Goal: Information Seeking & Learning: Learn about a topic

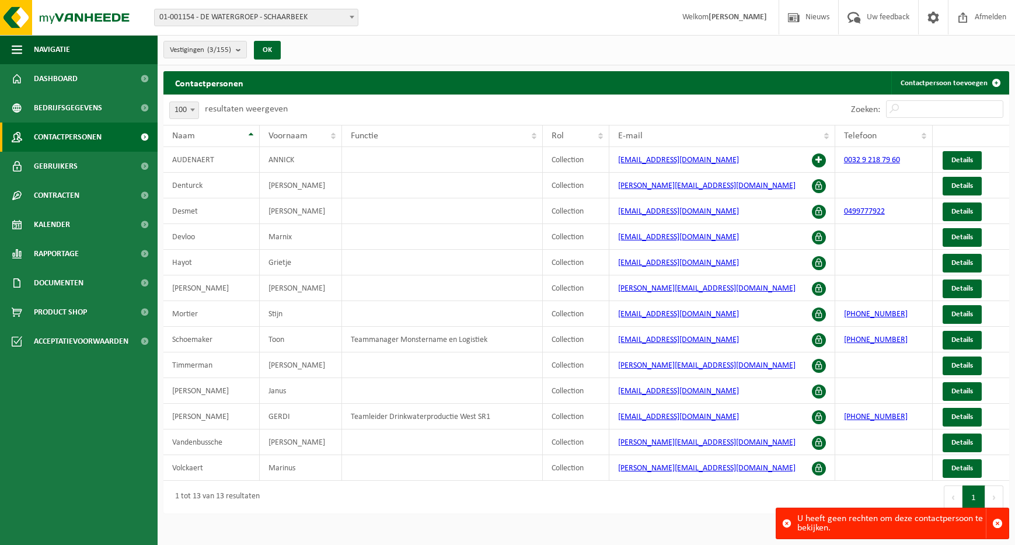
select select "100"
click at [85, 225] on link "Kalender" at bounding box center [79, 224] width 158 height 29
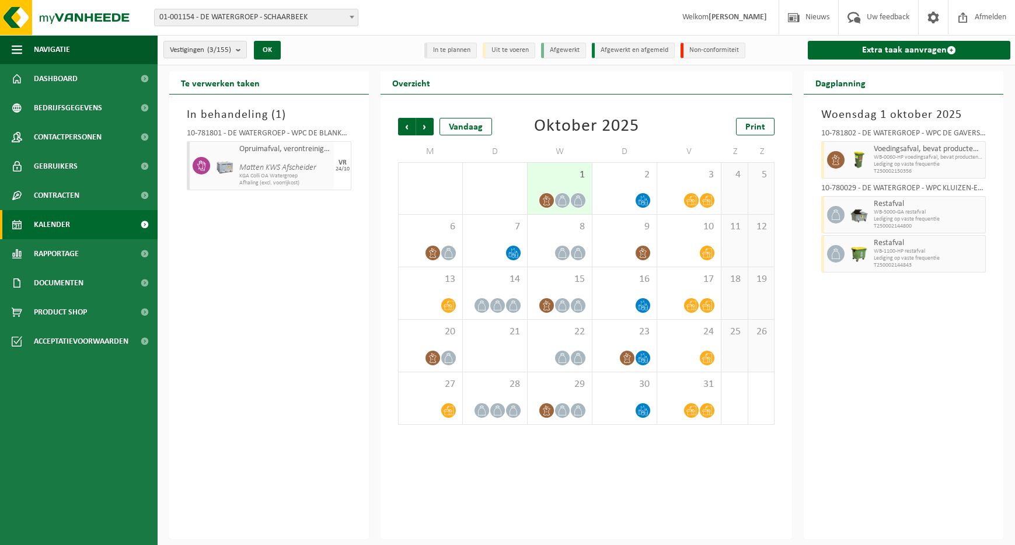
click at [566, 200] on icon at bounding box center [562, 200] width 10 height 10
click at [646, 201] on icon at bounding box center [643, 200] width 10 height 10
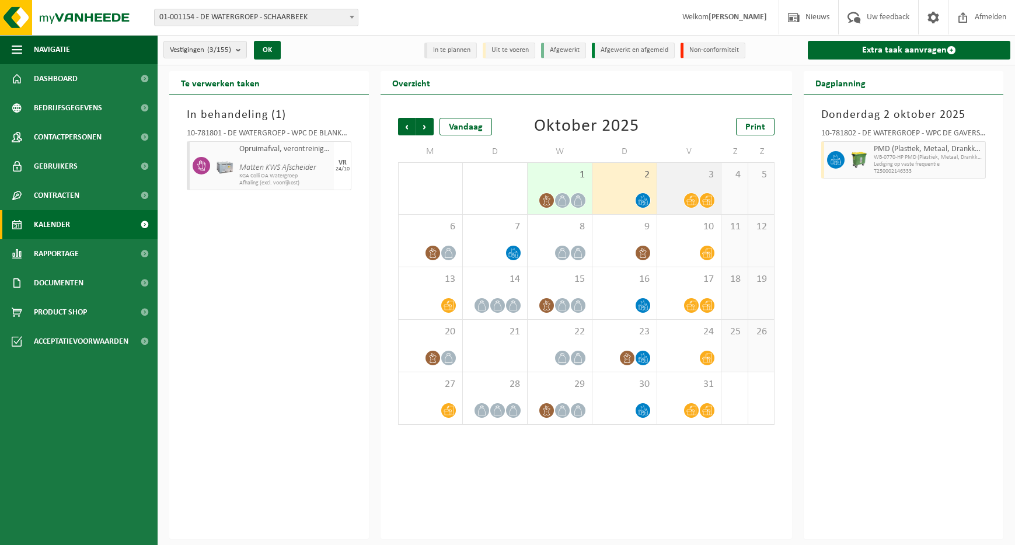
click at [698, 198] on div at bounding box center [691, 201] width 16 height 16
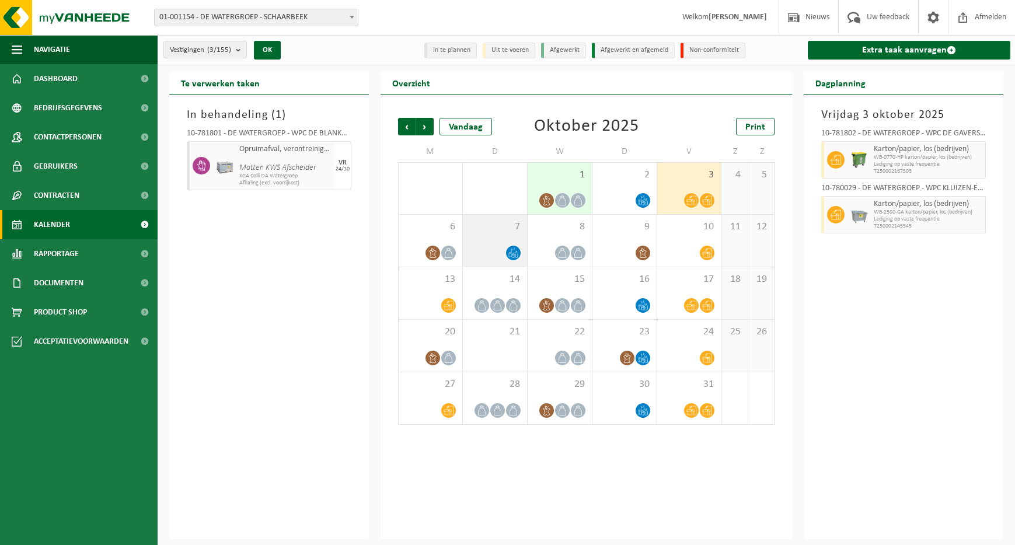
click at [499, 252] on div at bounding box center [494, 253] width 53 height 16
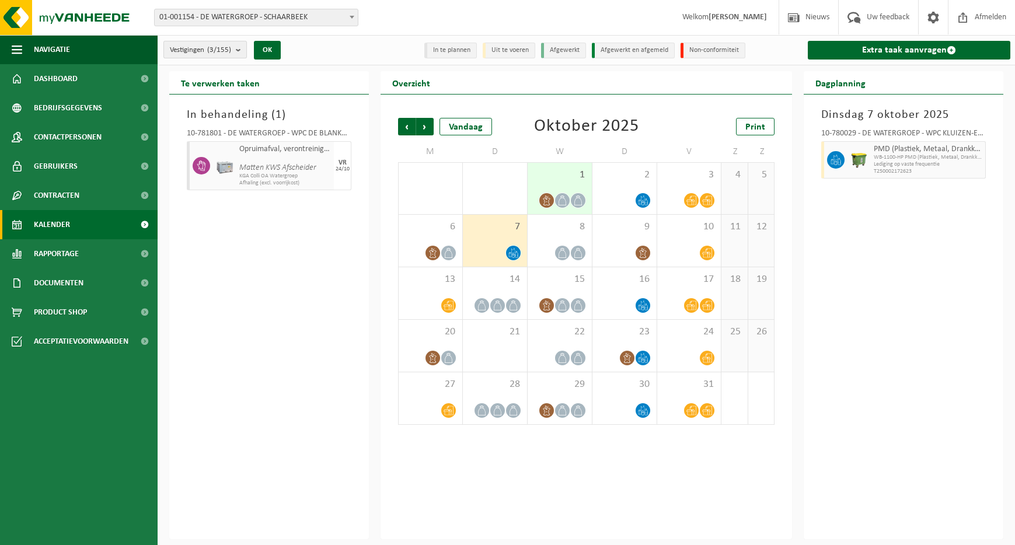
click at [211, 49] on count "(3/155)" at bounding box center [219, 50] width 24 height 8
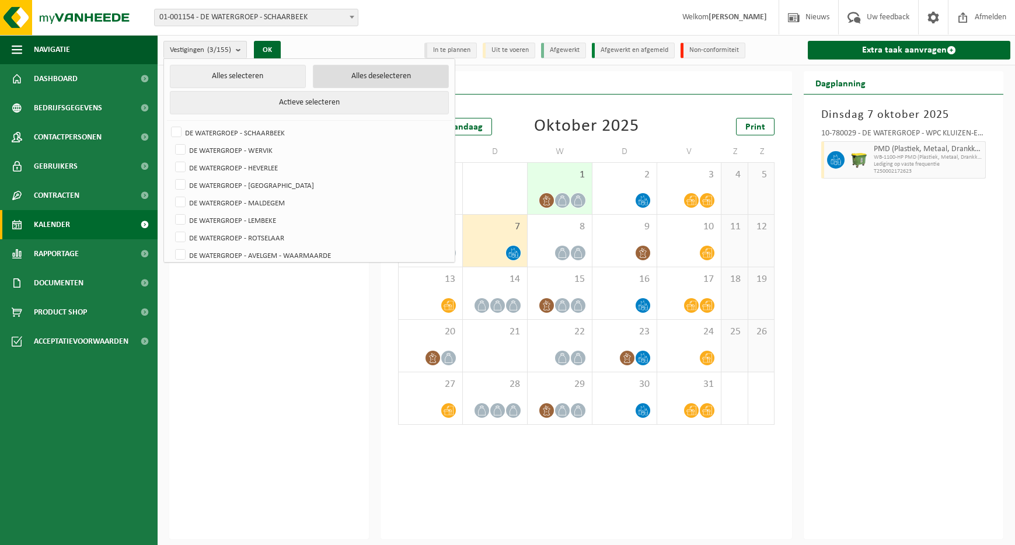
click at [381, 74] on button "Alles deselecteren" at bounding box center [381, 76] width 136 height 23
checkbox input "false"
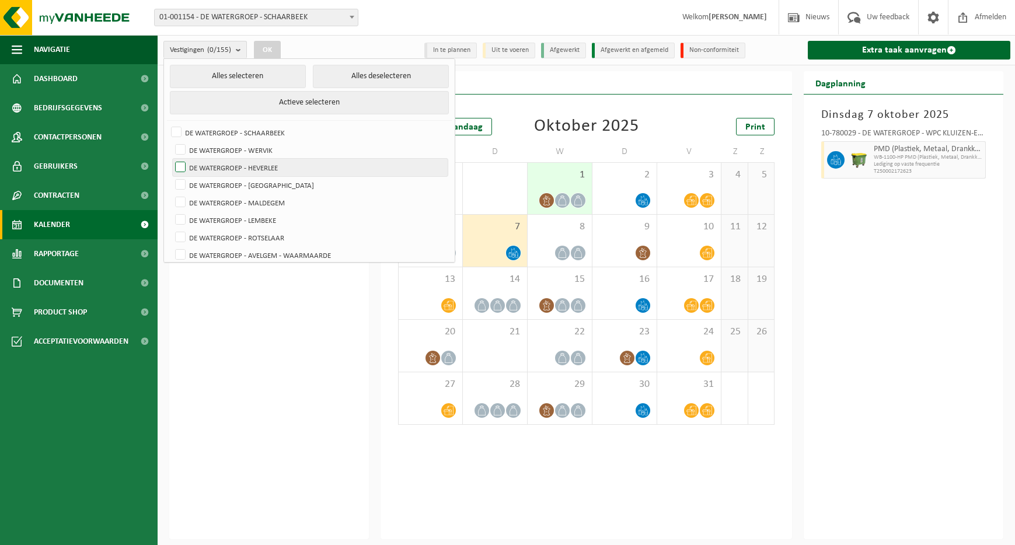
click at [177, 167] on label "DE WATERGROEP - HEVERLEE" at bounding box center [310, 168] width 275 height 18
click at [171, 159] on input "DE WATERGROEP - HEVERLEE" at bounding box center [170, 158] width 1 height 1
checkbox input "true"
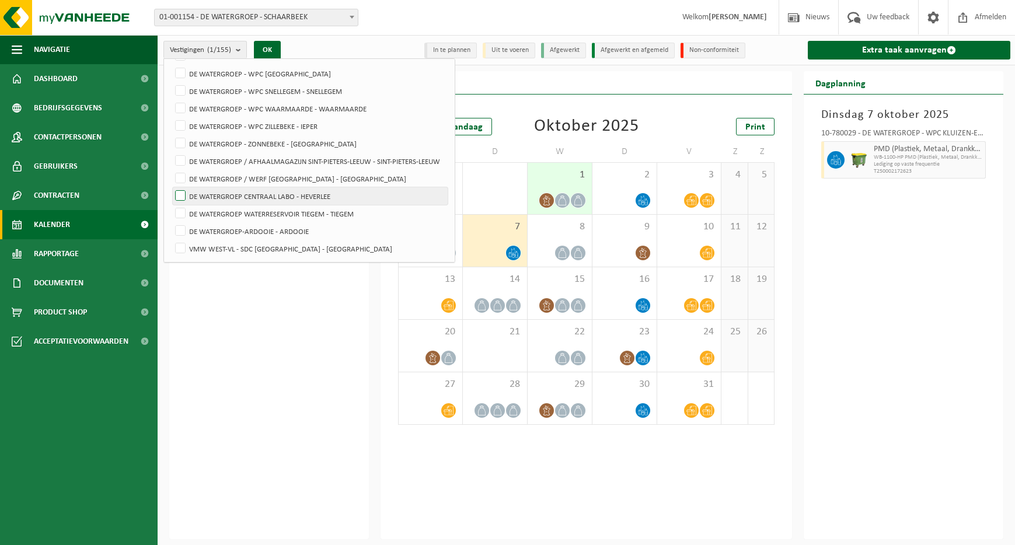
drag, startPoint x: 180, startPoint y: 196, endPoint x: 201, endPoint y: 190, distance: 22.0
click at [180, 195] on label "DE WATERGROEP CENTRAAL LABO - HEVERLEE" at bounding box center [310, 196] width 275 height 18
click at [171, 187] on input "DE WATERGROEP CENTRAAL LABO - HEVERLEE" at bounding box center [170, 187] width 1 height 1
checkbox input "true"
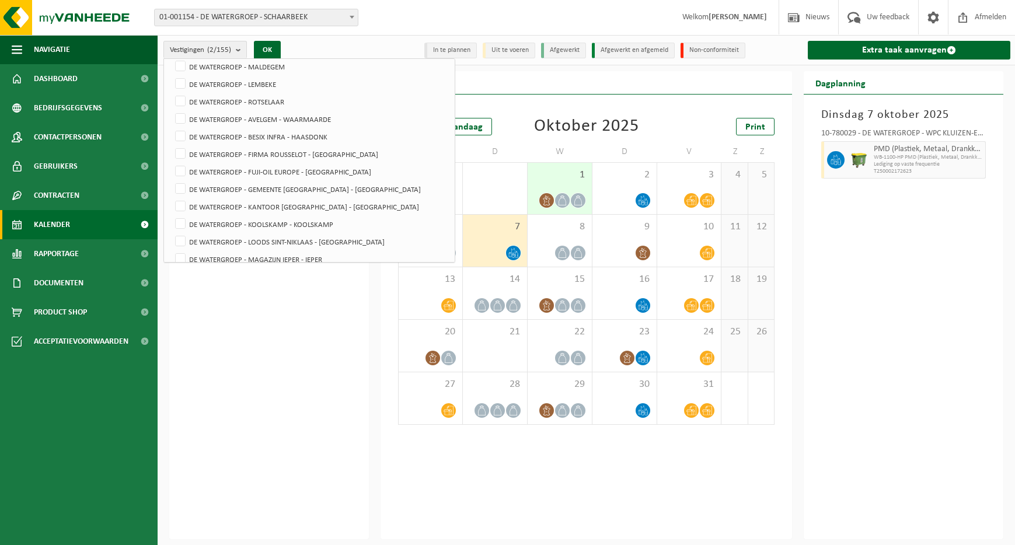
scroll to position [0, 0]
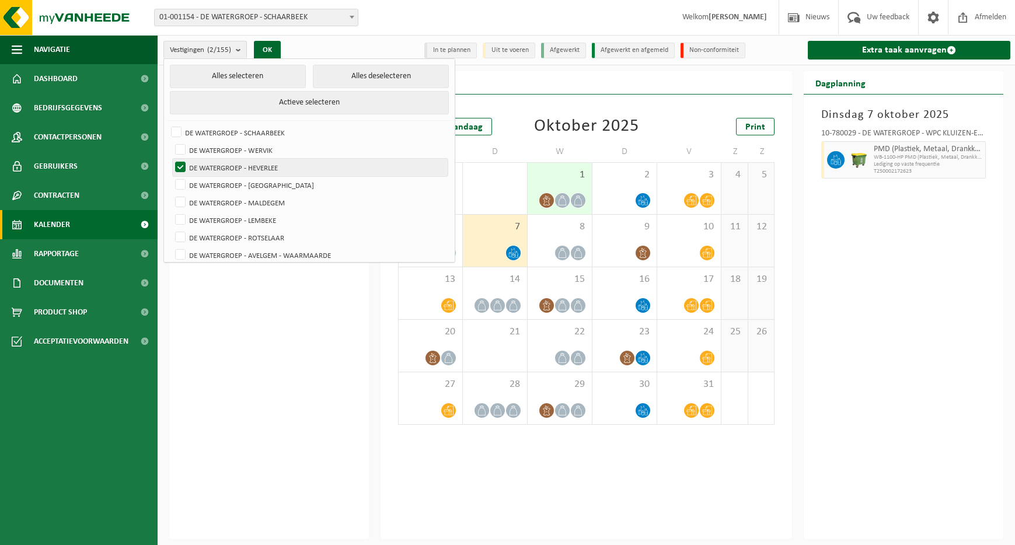
click at [179, 161] on label "DE WATERGROEP - HEVERLEE" at bounding box center [310, 168] width 275 height 18
click at [171, 159] on input "DE WATERGROEP - HEVERLEE" at bounding box center [170, 158] width 1 height 1
checkbox input "false"
click at [272, 51] on button "OK" at bounding box center [267, 50] width 27 height 19
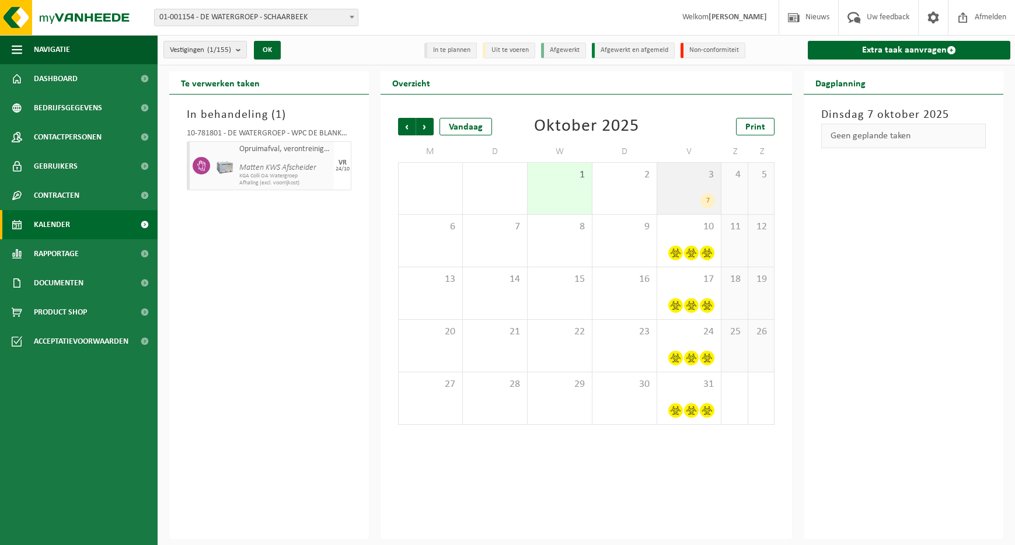
click at [710, 197] on div "7" at bounding box center [707, 200] width 15 height 15
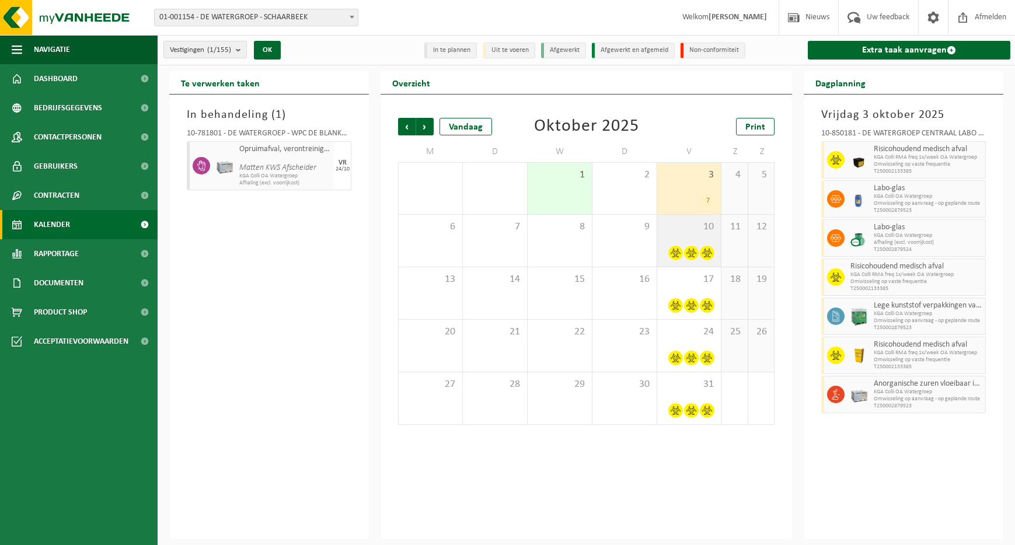
click at [681, 243] on div "10" at bounding box center [689, 241] width 64 height 52
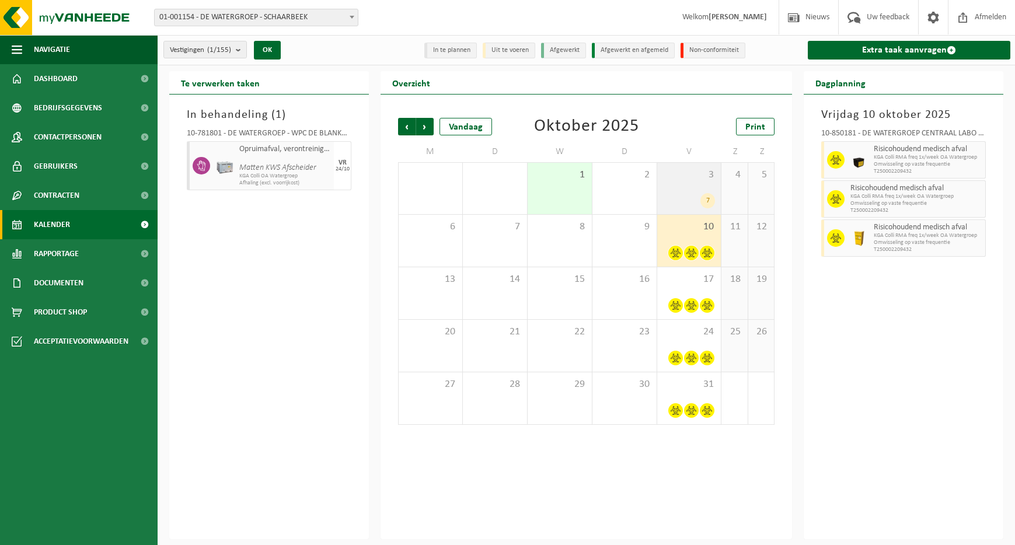
click at [698, 201] on div "7" at bounding box center [689, 200] width 53 height 15
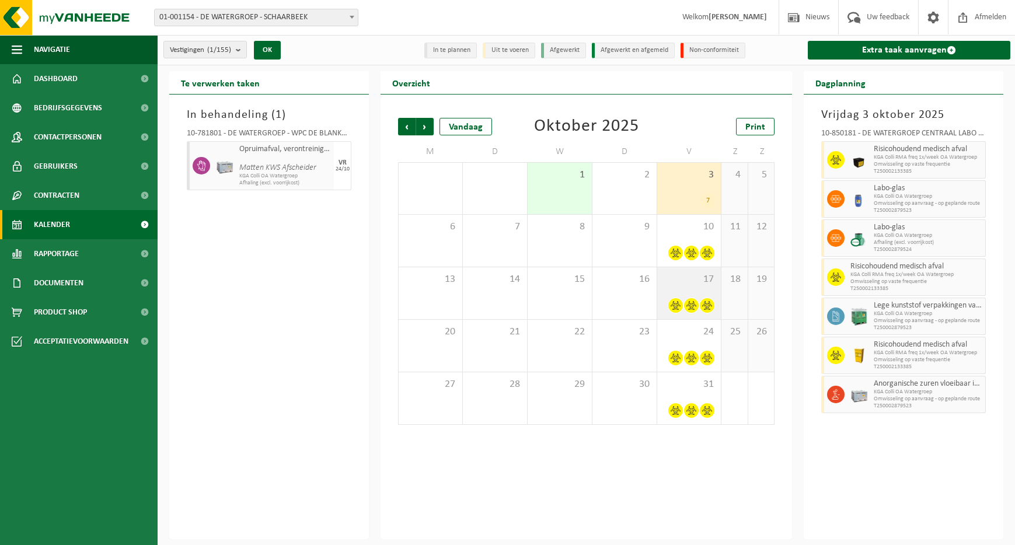
click at [698, 298] on div at bounding box center [689, 306] width 53 height 16
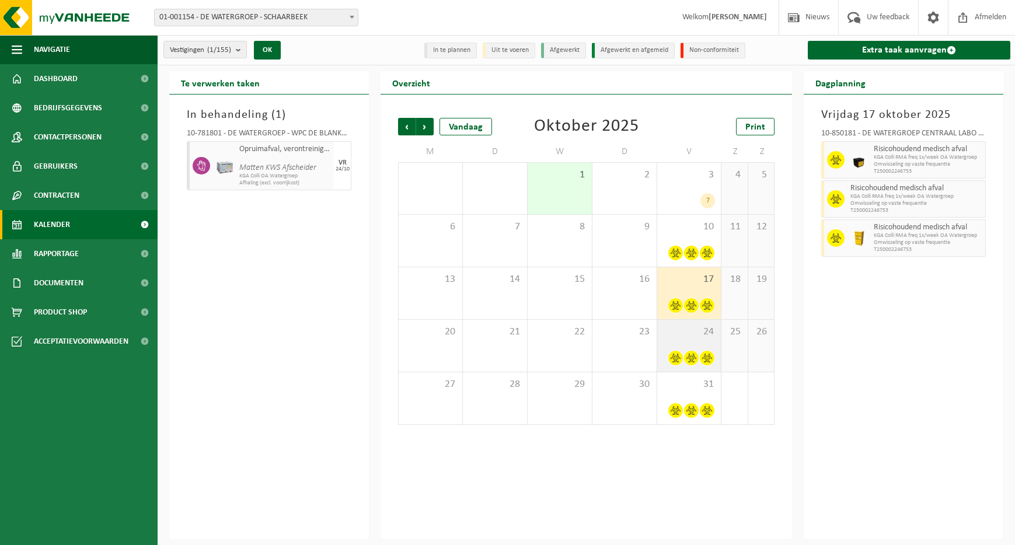
click at [698, 341] on div "24" at bounding box center [689, 346] width 64 height 52
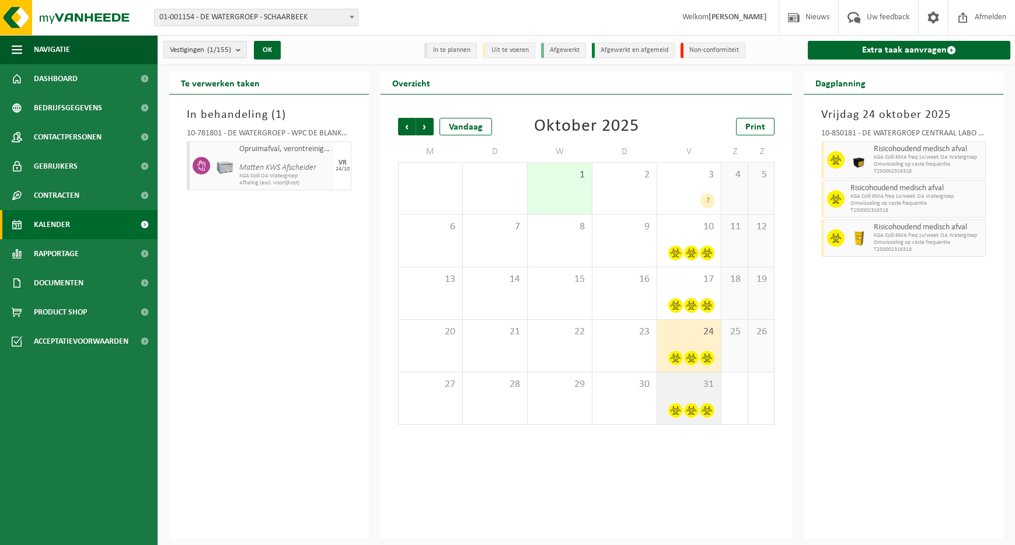
click at [698, 375] on div "31" at bounding box center [689, 398] width 64 height 52
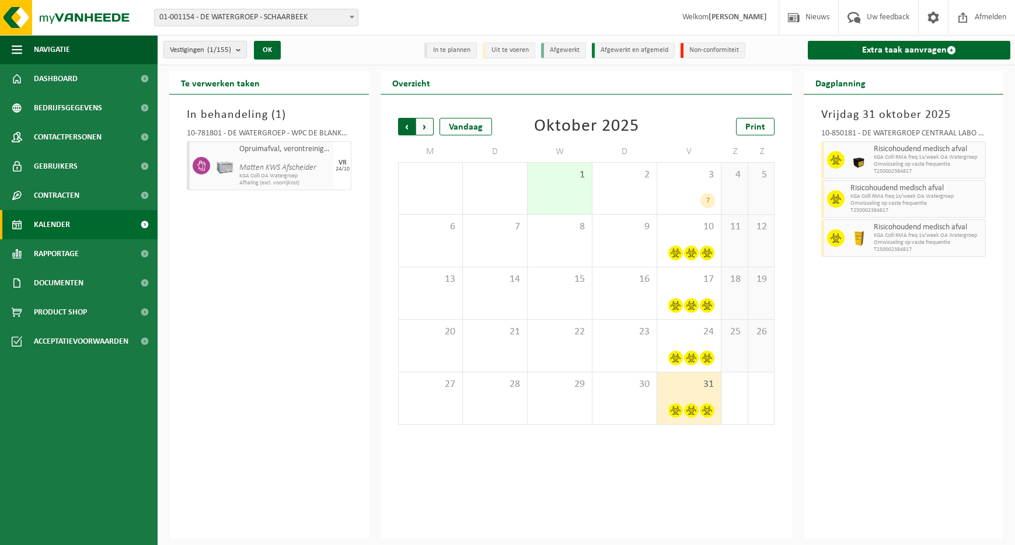
click at [428, 125] on span "Volgende" at bounding box center [425, 127] width 18 height 18
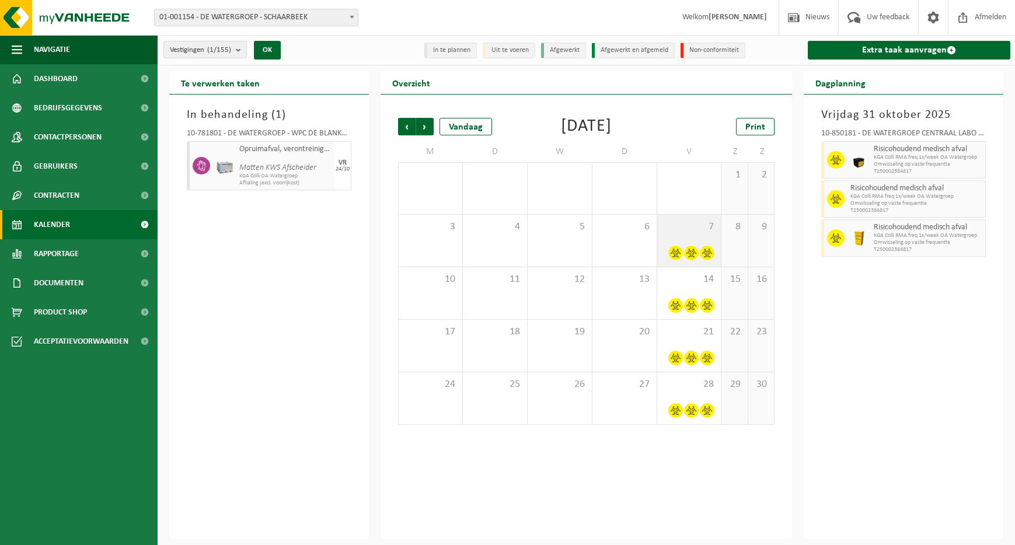
click at [680, 235] on div "7" at bounding box center [689, 241] width 64 height 52
click at [690, 295] on div "14" at bounding box center [689, 293] width 64 height 52
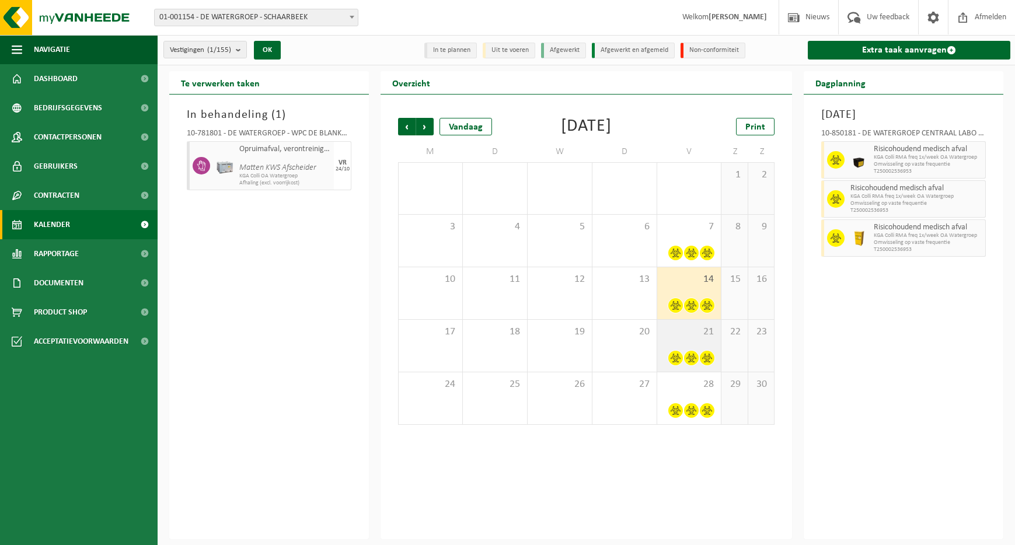
click at [696, 347] on div "21" at bounding box center [689, 346] width 64 height 52
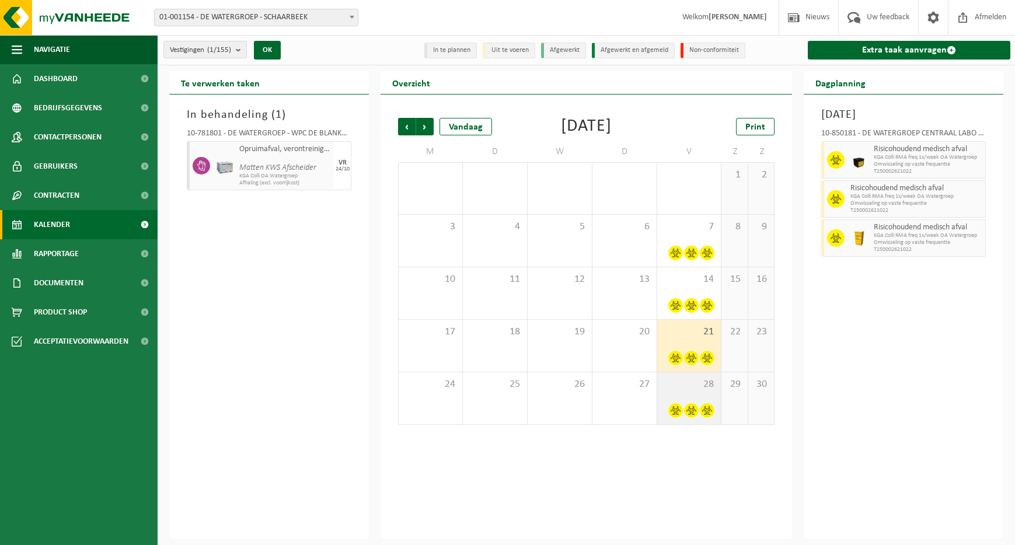
click at [702, 391] on div "28" at bounding box center [689, 398] width 64 height 52
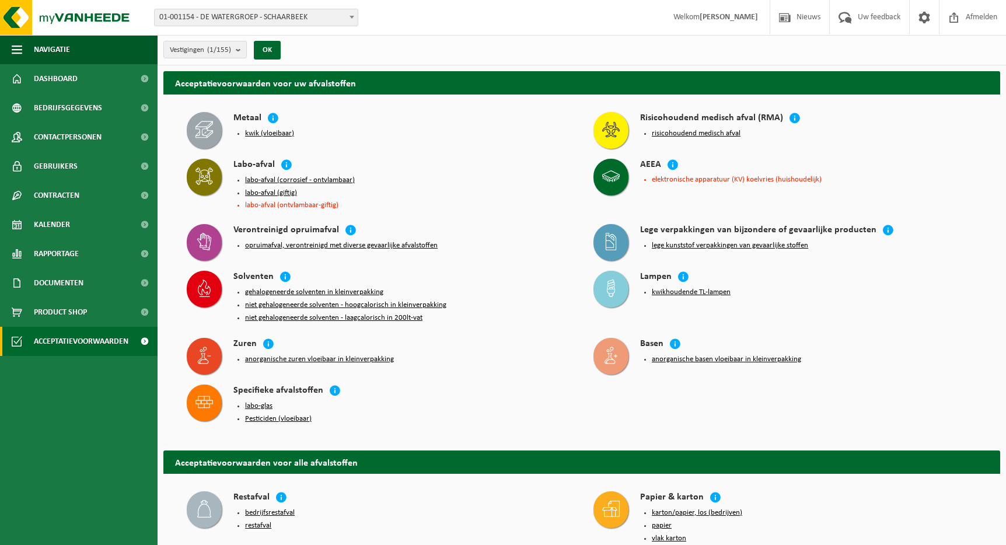
click at [728, 132] on button "risicohoudend medisch afval" at bounding box center [696, 133] width 89 height 9
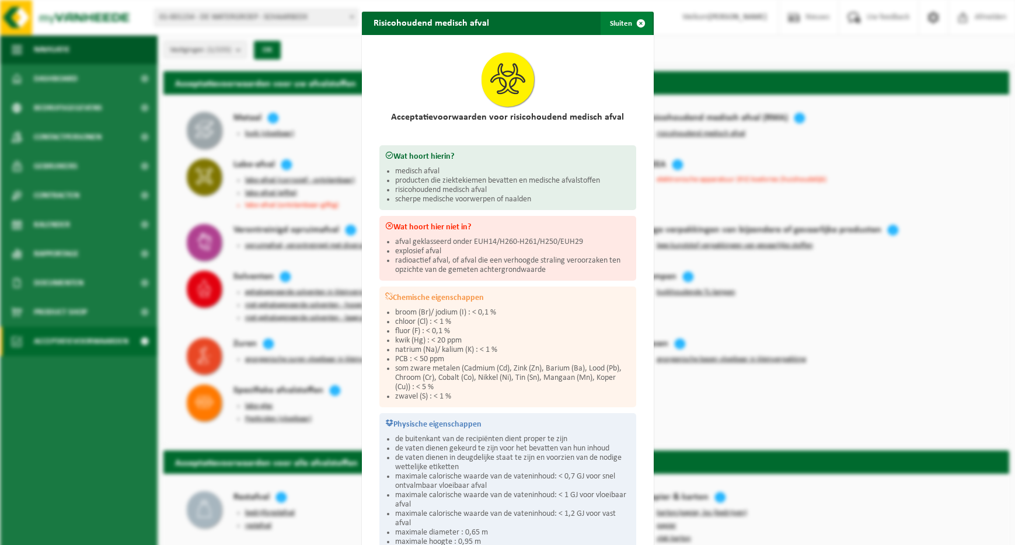
click at [636, 22] on span "button" at bounding box center [640, 23] width 23 height 23
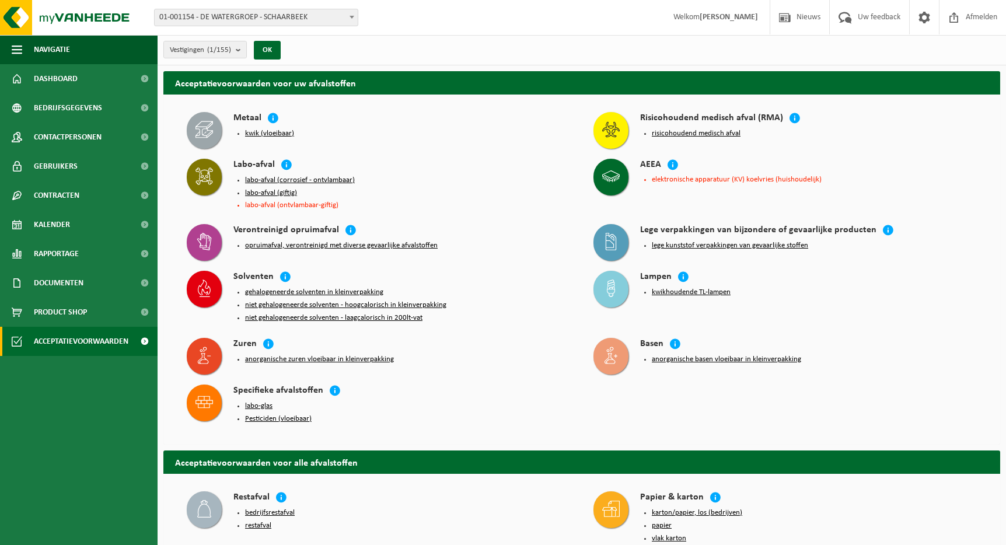
click at [272, 190] on button "labo-afval (giftig)" at bounding box center [271, 192] width 52 height 9
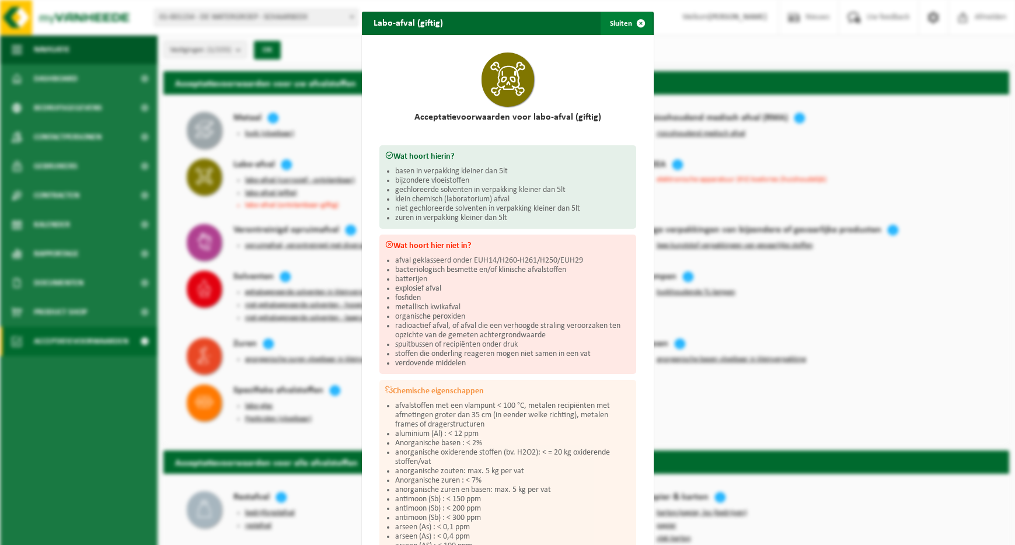
click at [635, 20] on span "button" at bounding box center [640, 23] width 23 height 23
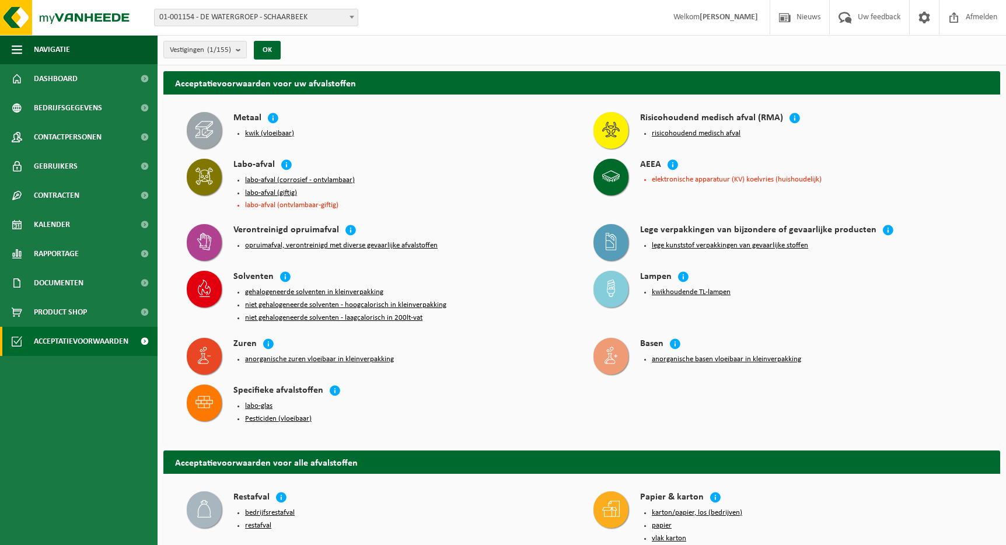
click at [296, 178] on button "labo-afval (corrosief - ontvlambaar)" at bounding box center [300, 180] width 110 height 9
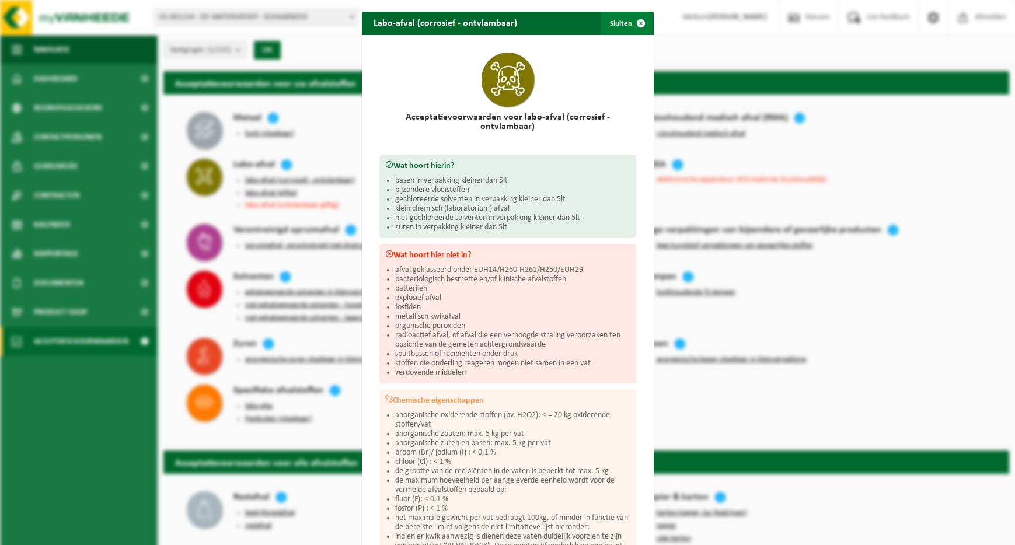
click at [634, 20] on span "button" at bounding box center [640, 23] width 23 height 23
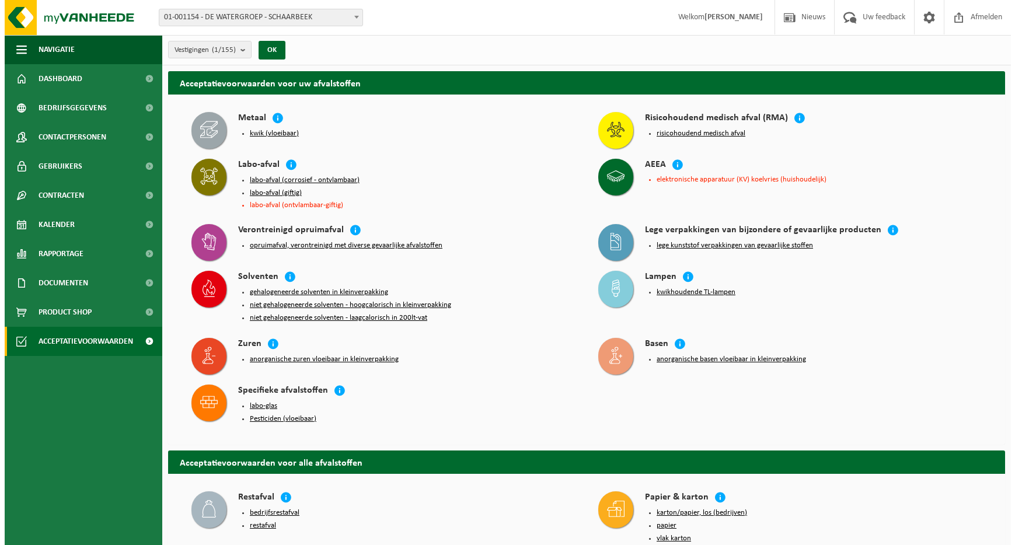
scroll to position [298, 0]
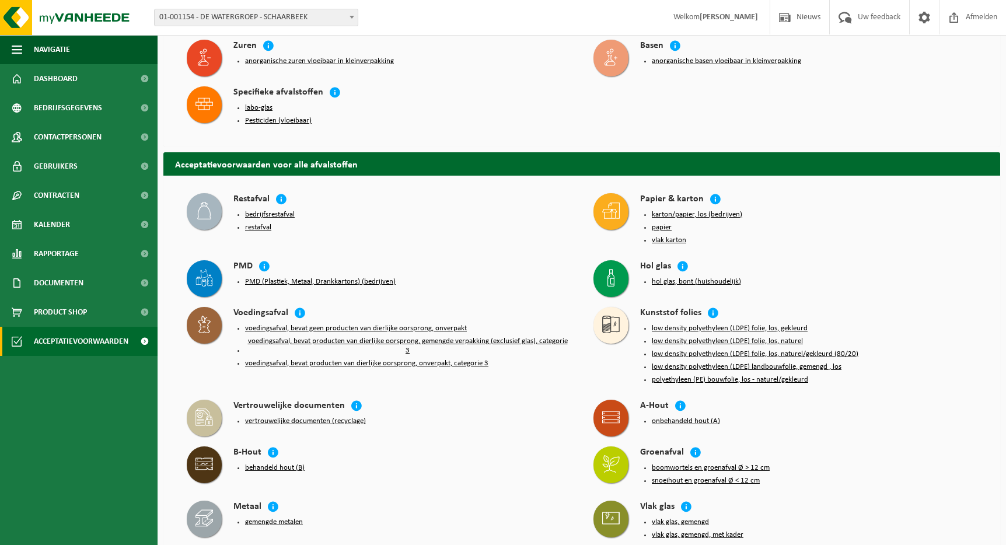
click at [378, 277] on button "PMD (Plastiek, Metaal, Drankkartons) (bedrijven)" at bounding box center [320, 281] width 151 height 9
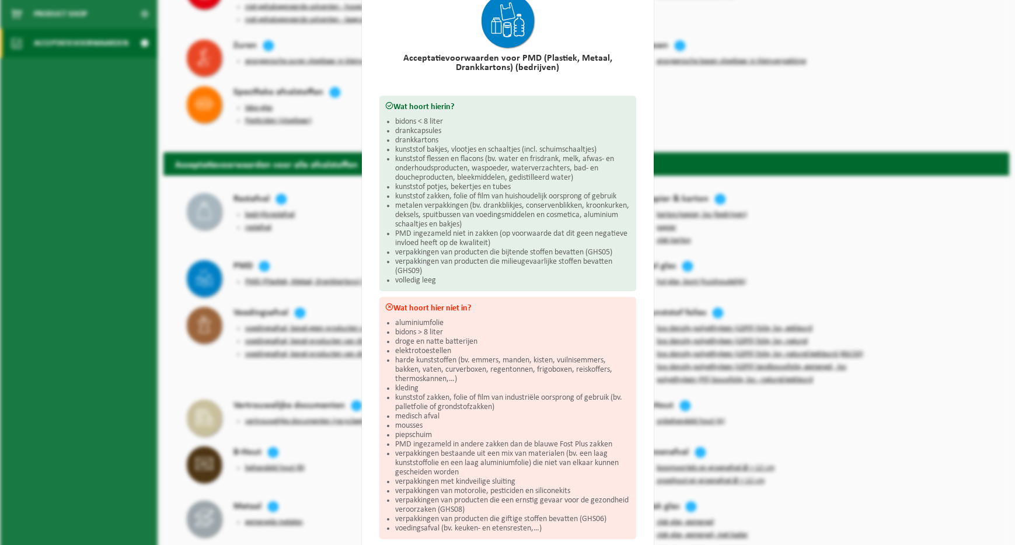
scroll to position [57, 0]
drag, startPoint x: 630, startPoint y: 23, endPoint x: 653, endPoint y: 11, distance: 26.6
click at [630, 23] on div at bounding box center [507, 22] width 257 height 66
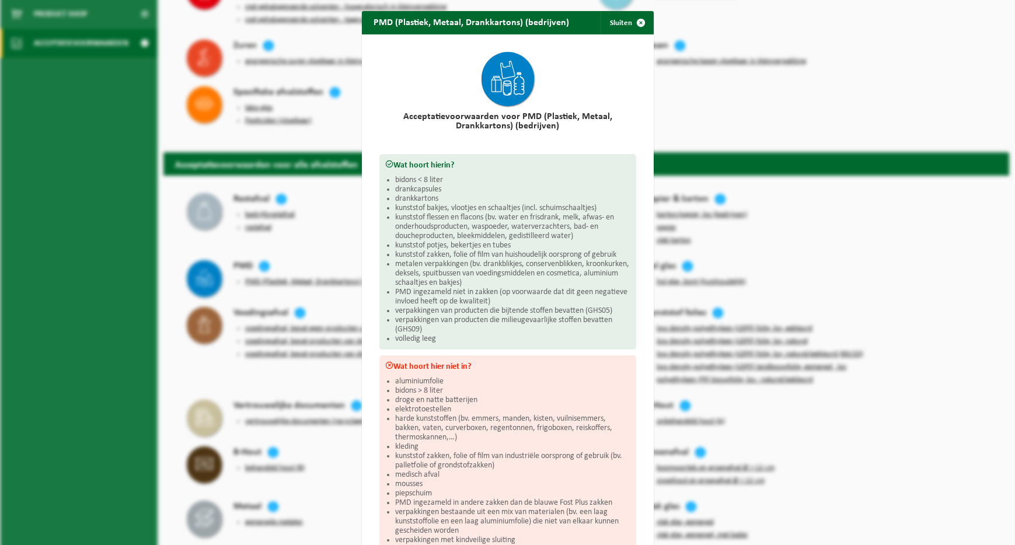
scroll to position [0, 0]
click at [643, 26] on span "button" at bounding box center [640, 23] width 23 height 23
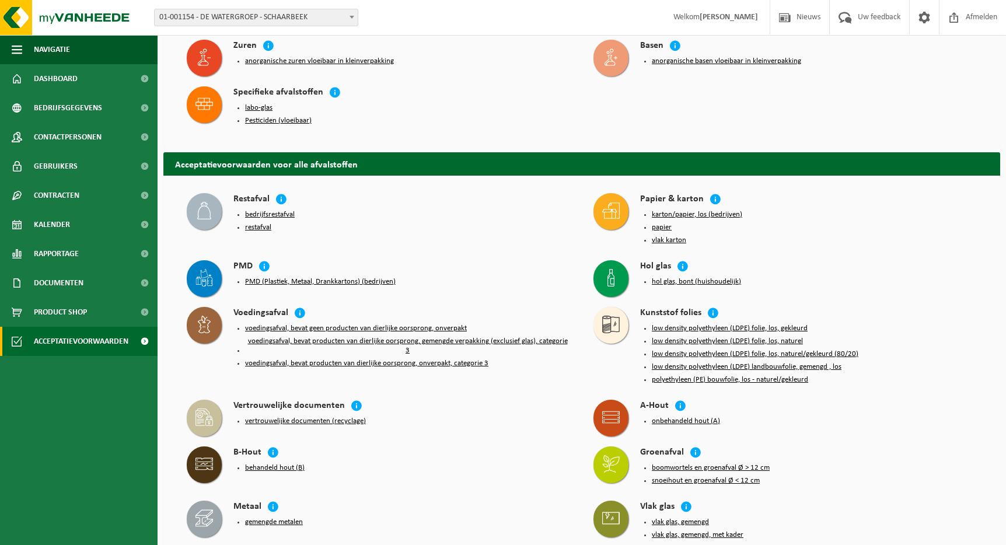
click at [272, 210] on button "bedrijfsrestafval" at bounding box center [270, 214] width 50 height 9
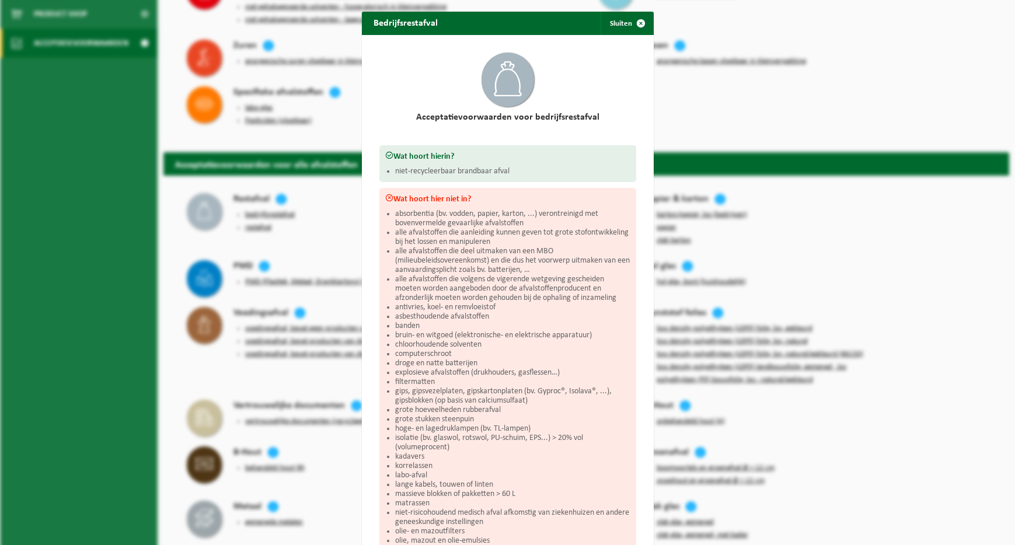
drag, startPoint x: 633, startPoint y: 22, endPoint x: 652, endPoint y: 16, distance: 19.7
click at [633, 22] on span "button" at bounding box center [640, 23] width 23 height 23
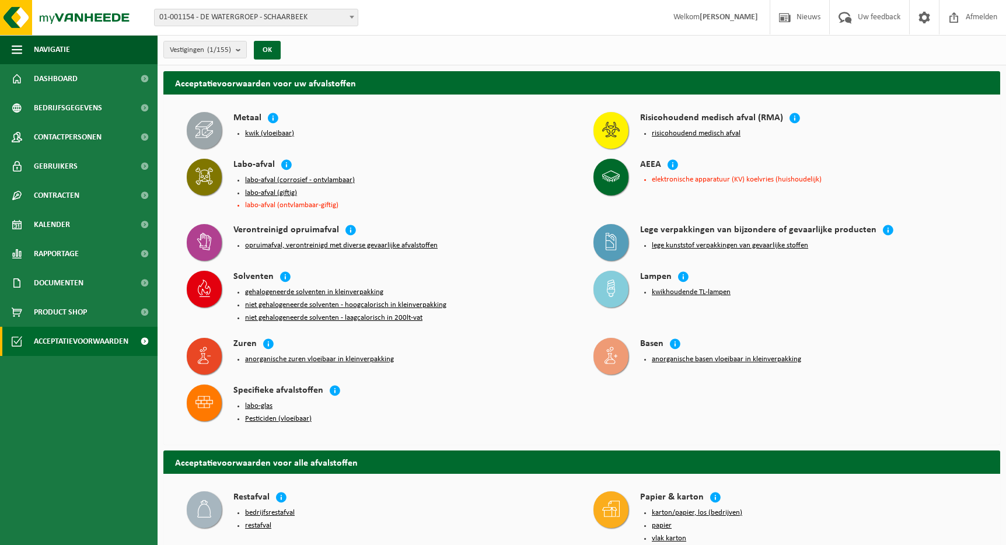
scroll to position [298, 0]
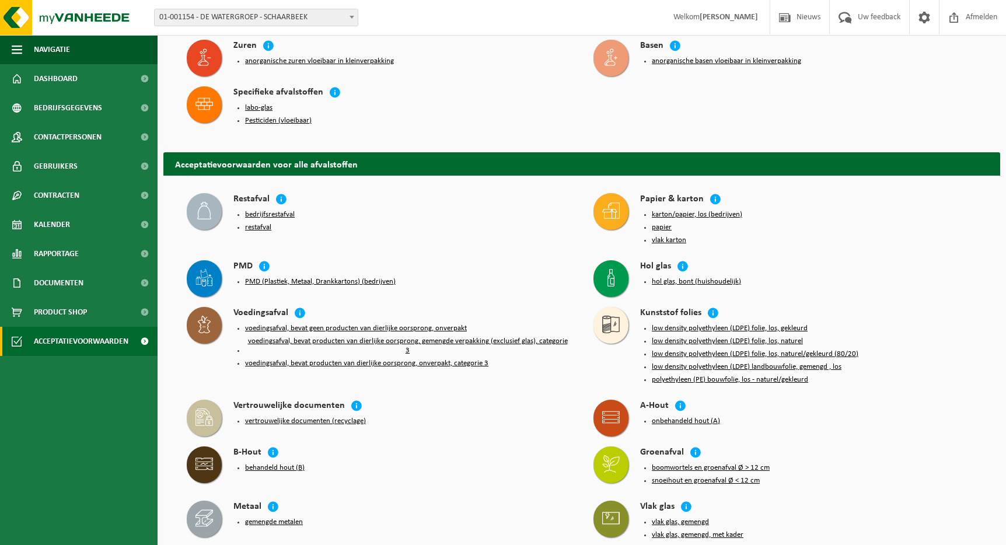
click at [295, 518] on button "gemengde metalen" at bounding box center [274, 522] width 58 height 9
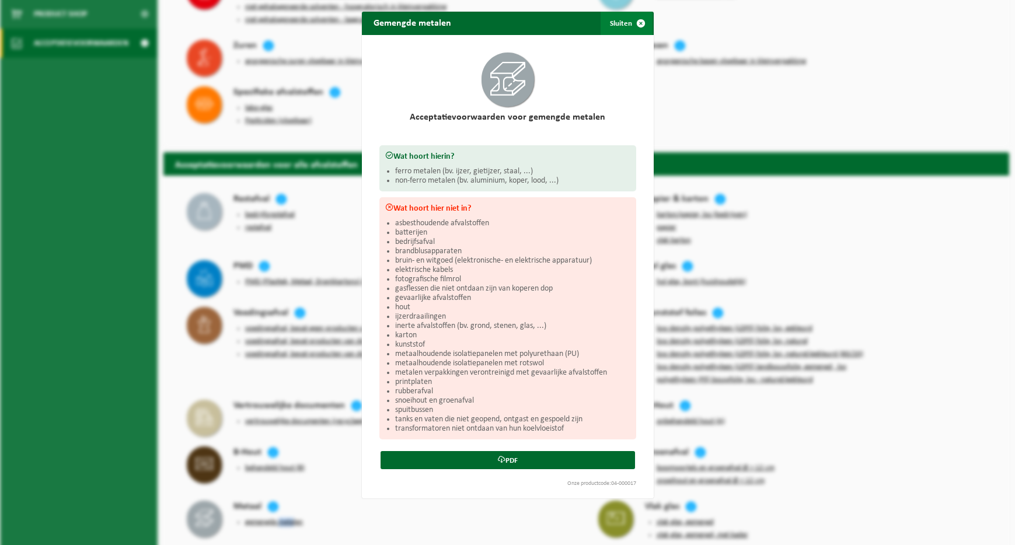
click at [638, 20] on span "button" at bounding box center [640, 23] width 23 height 23
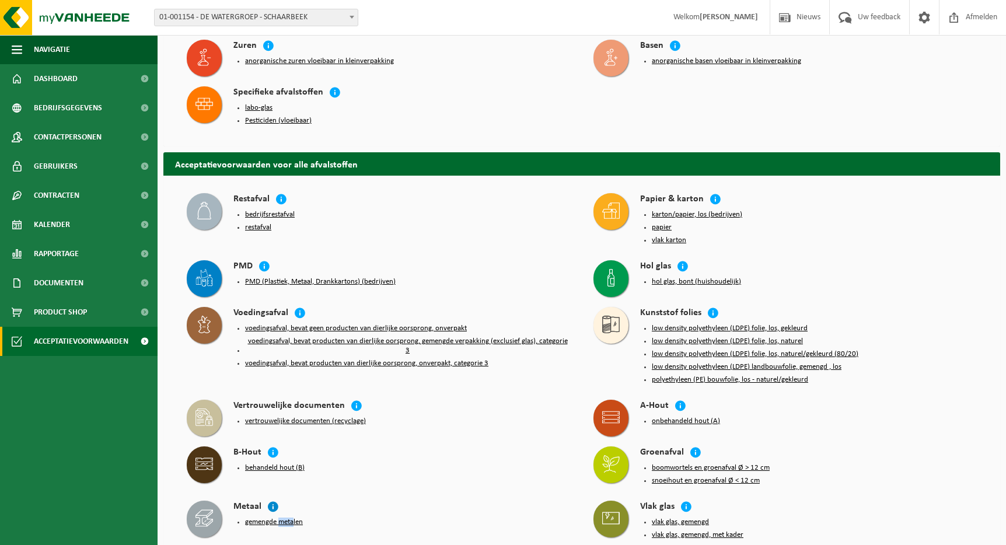
click at [271, 501] on icon at bounding box center [273, 507] width 12 height 12
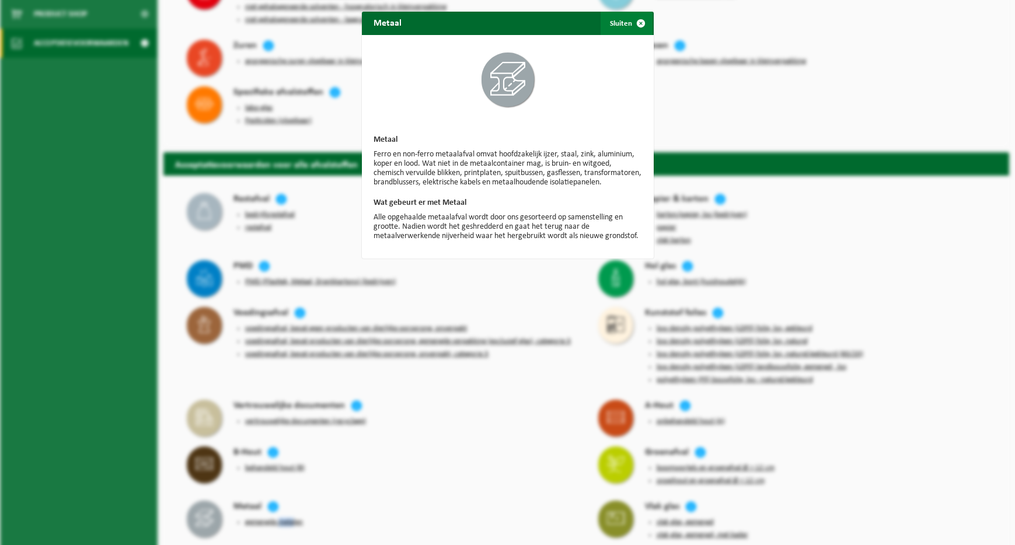
click at [631, 27] on span "button" at bounding box center [640, 23] width 23 height 23
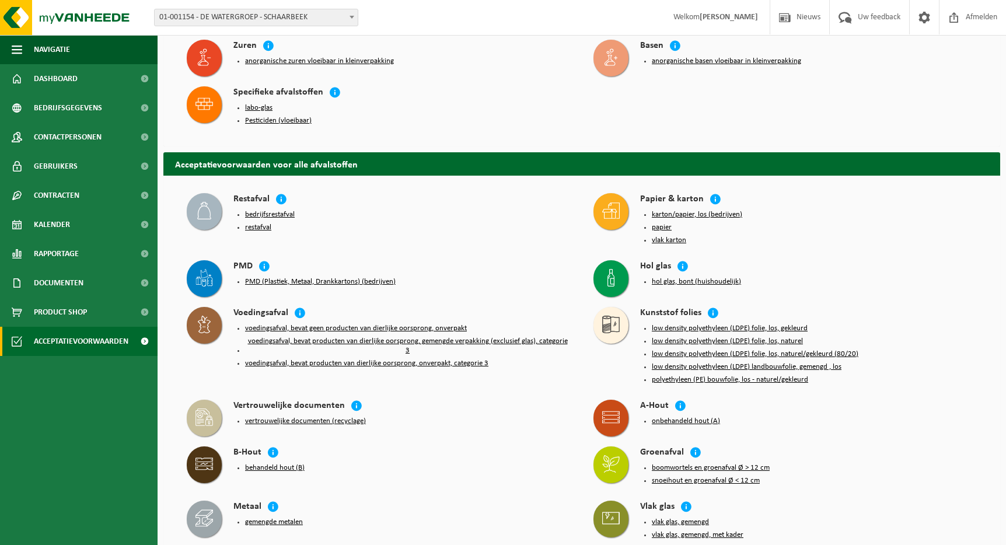
scroll to position [911, 0]
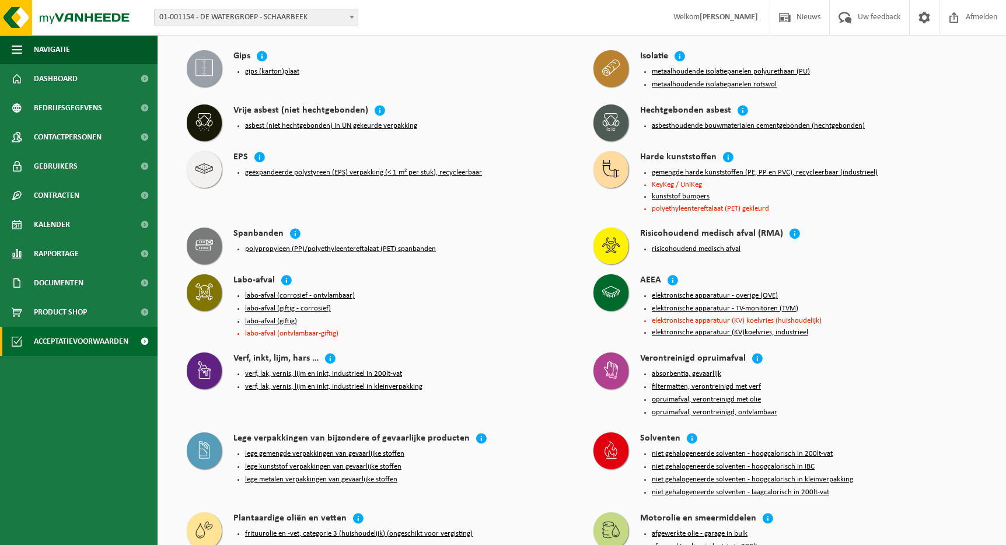
click at [787, 328] on button "elektronische apparatuur (KV)koelvries, industrieel" at bounding box center [730, 332] width 156 height 9
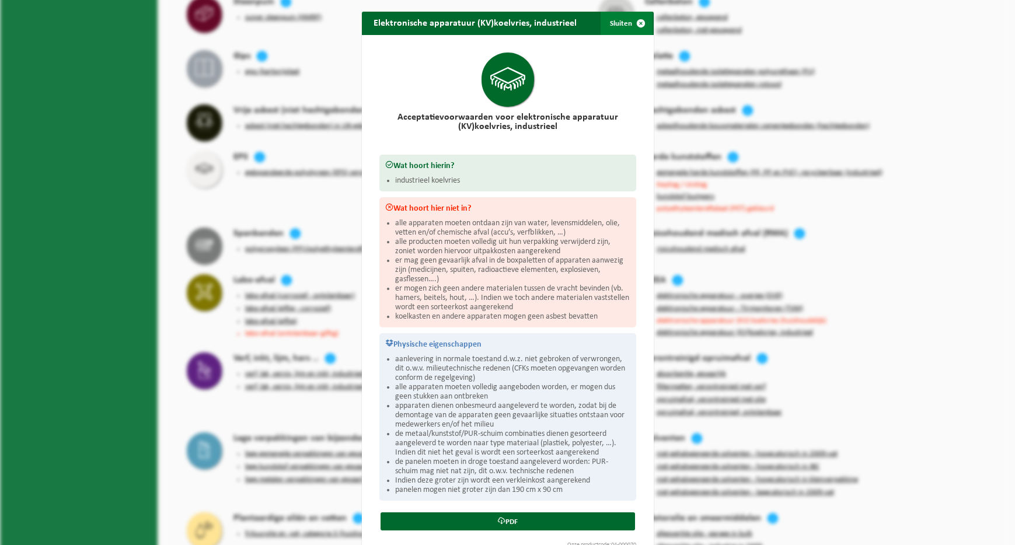
click at [629, 22] on span "button" at bounding box center [640, 23] width 23 height 23
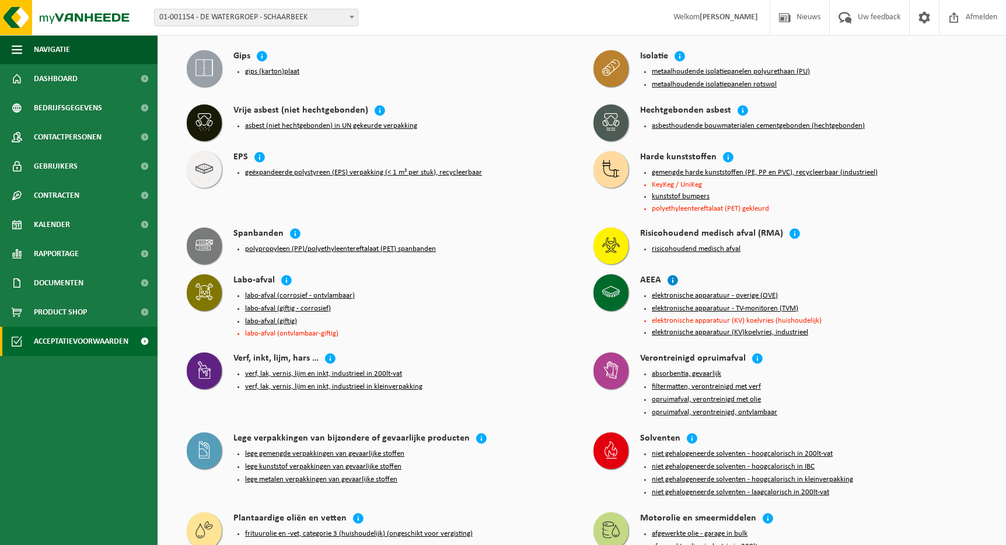
click at [667, 274] on icon at bounding box center [673, 280] width 12 height 12
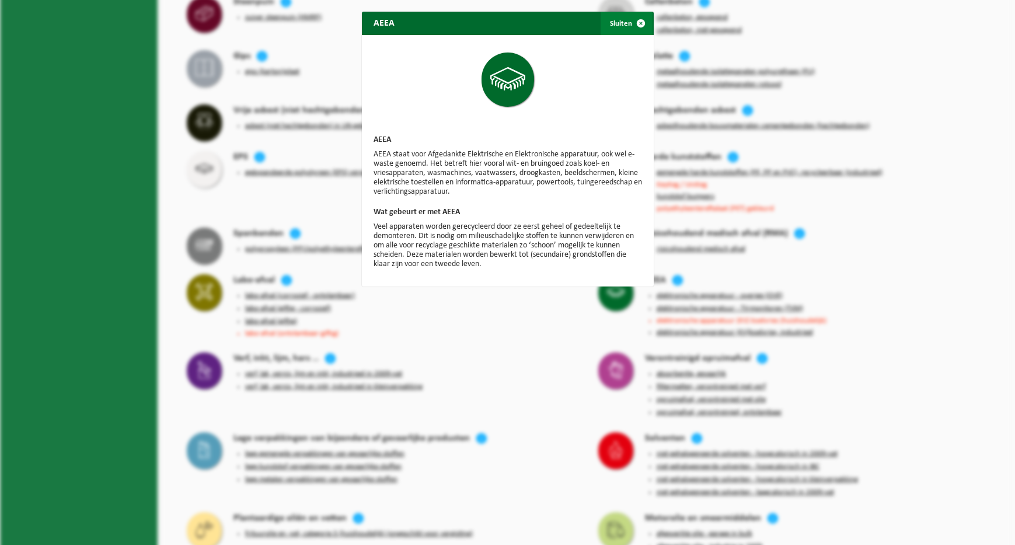
click at [634, 23] on span "button" at bounding box center [640, 23] width 23 height 23
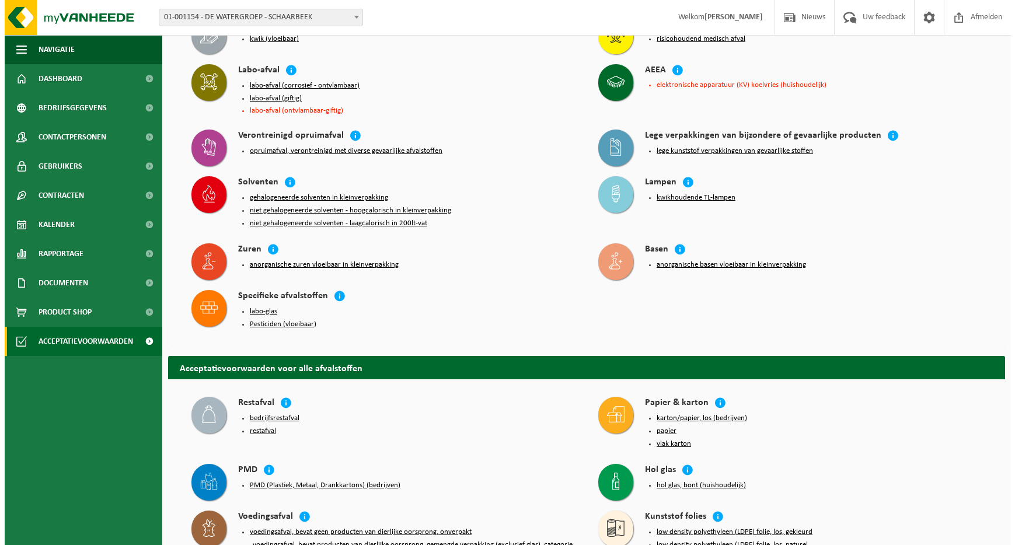
scroll to position [0, 0]
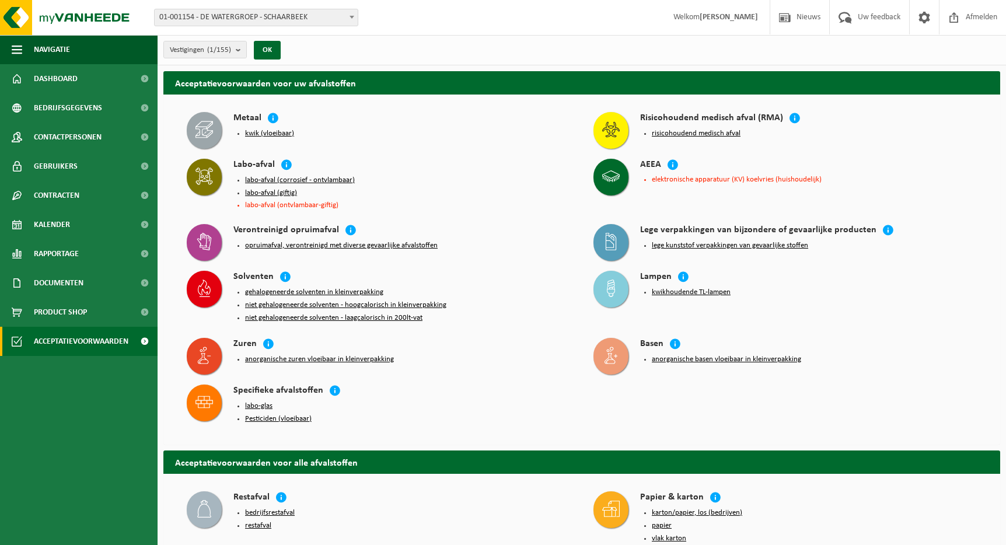
click at [265, 190] on button "labo-afval (giftig)" at bounding box center [271, 192] width 52 height 9
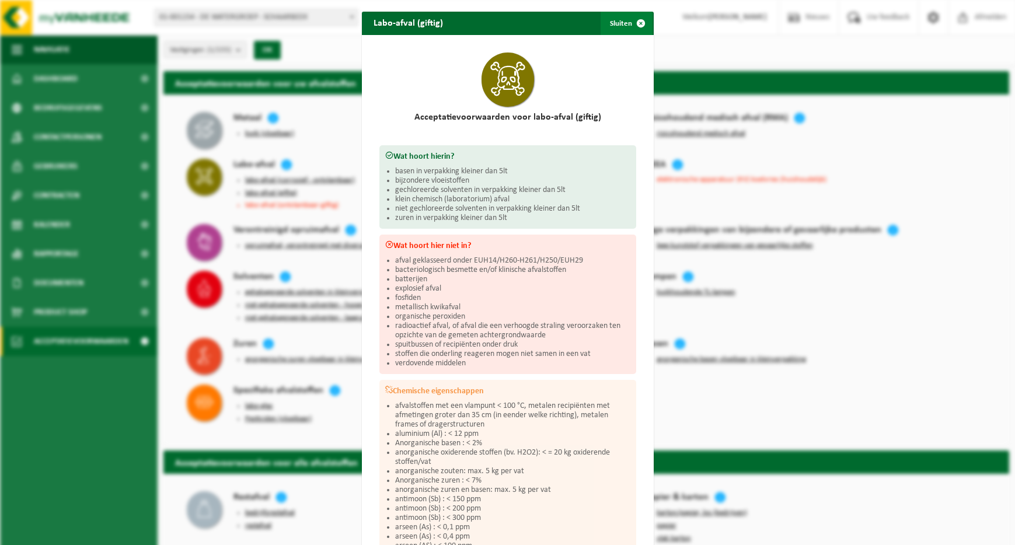
click at [632, 19] on span "button" at bounding box center [640, 23] width 23 height 23
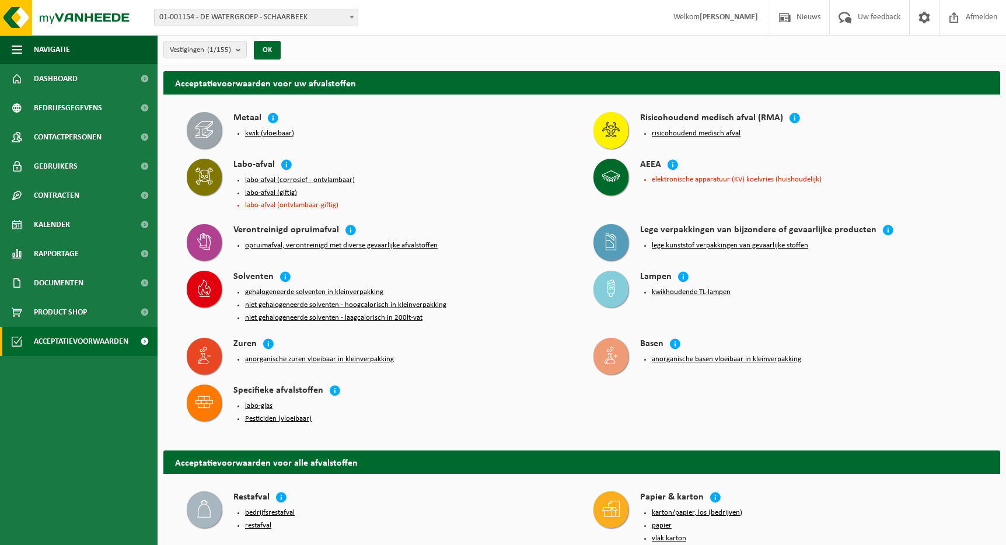
click at [312, 176] on button "labo-afval (corrosief - ontvlambaar)" at bounding box center [300, 180] width 110 height 9
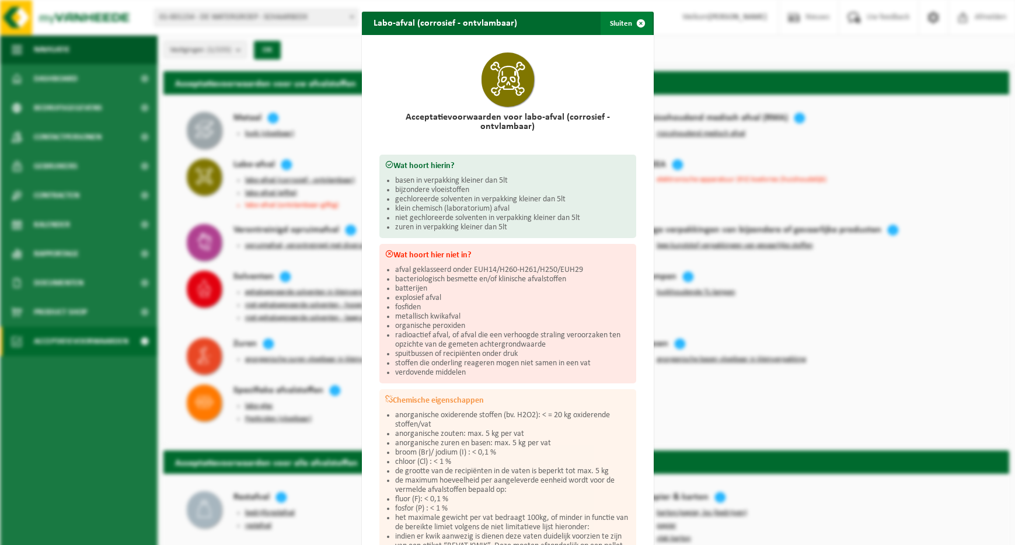
click at [632, 25] on span "button" at bounding box center [640, 23] width 23 height 23
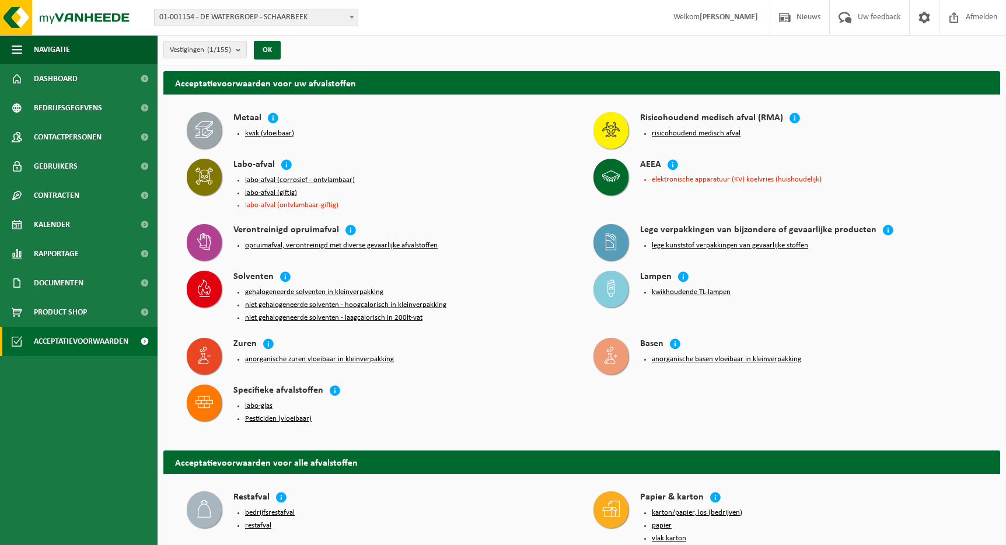
click at [274, 190] on button "labo-afval (giftig)" at bounding box center [271, 192] width 52 height 9
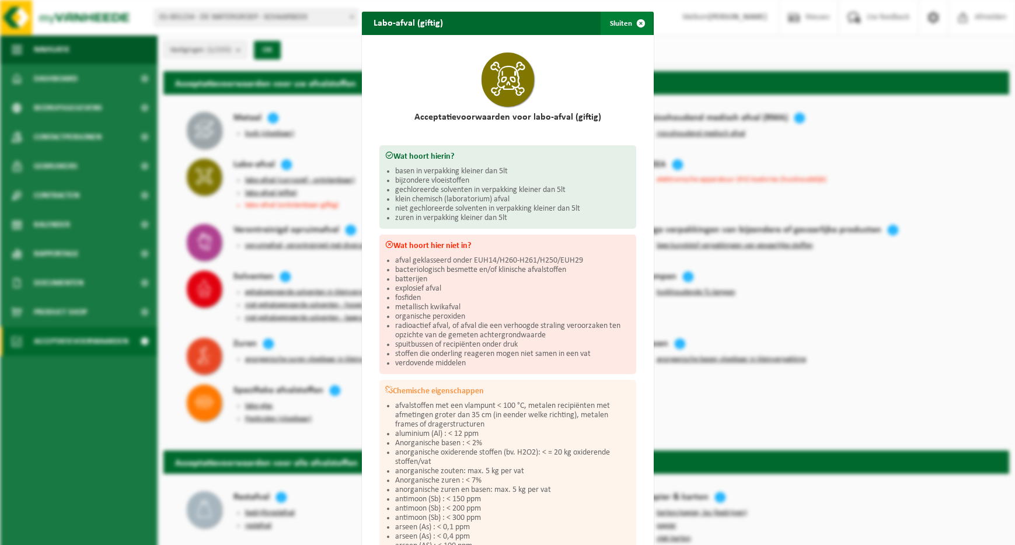
click at [633, 18] on span "button" at bounding box center [640, 23] width 23 height 23
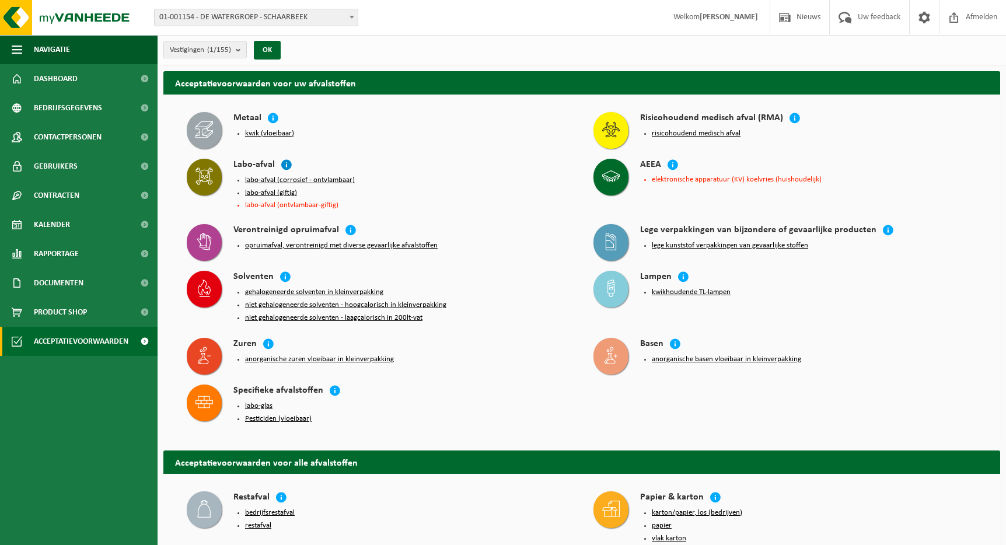
click at [285, 166] on icon at bounding box center [287, 165] width 12 height 12
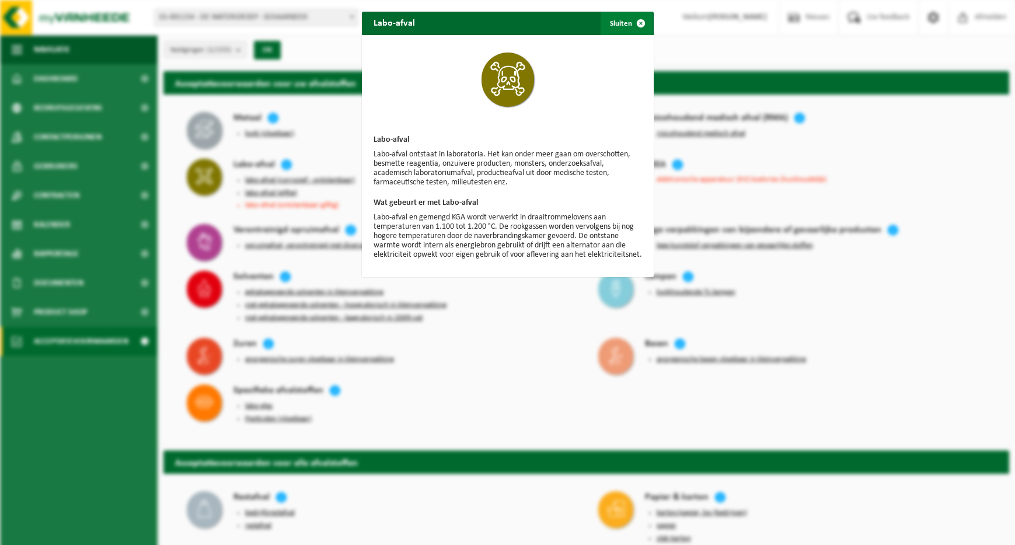
click at [634, 19] on span "button" at bounding box center [640, 23] width 23 height 23
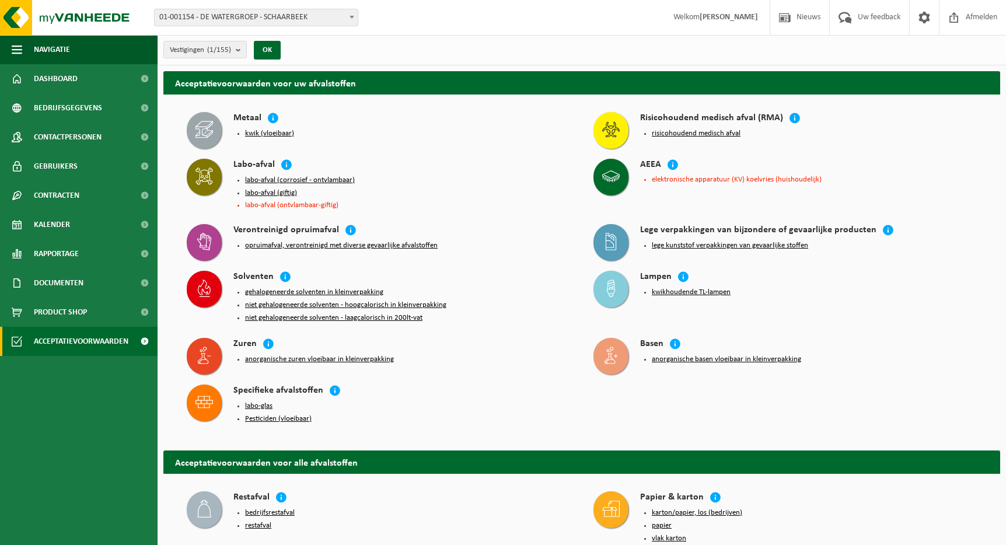
click at [288, 193] on button "labo-afval (giftig)" at bounding box center [271, 192] width 52 height 9
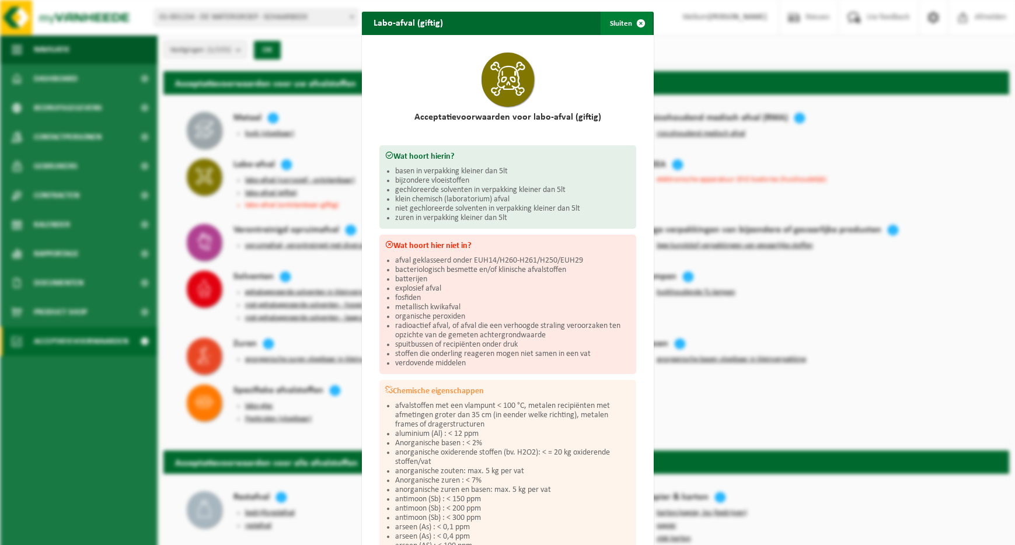
click at [640, 23] on span "button" at bounding box center [640, 23] width 23 height 23
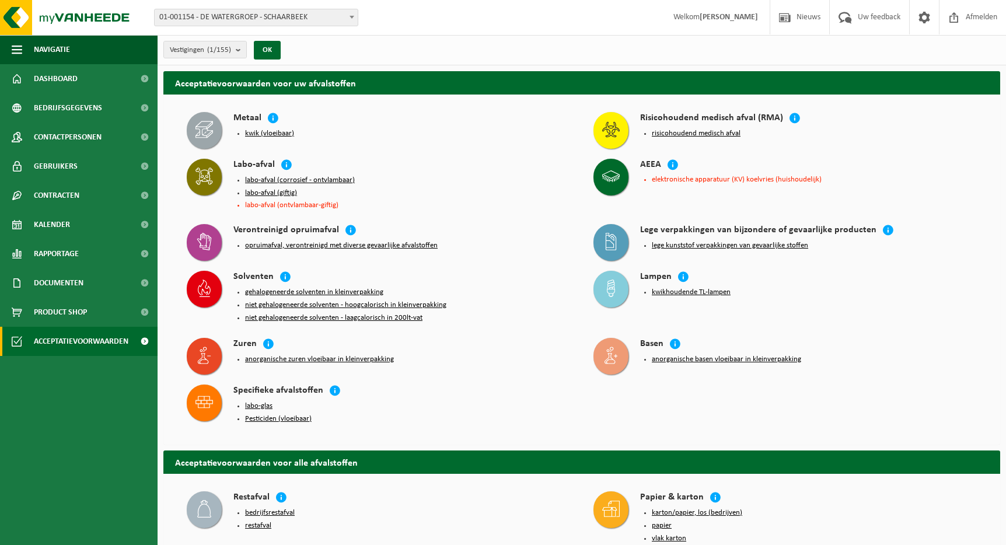
click at [384, 241] on button "opruimafval, verontreinigd met diverse gevaarlijke afvalstoffen" at bounding box center [341, 245] width 193 height 9
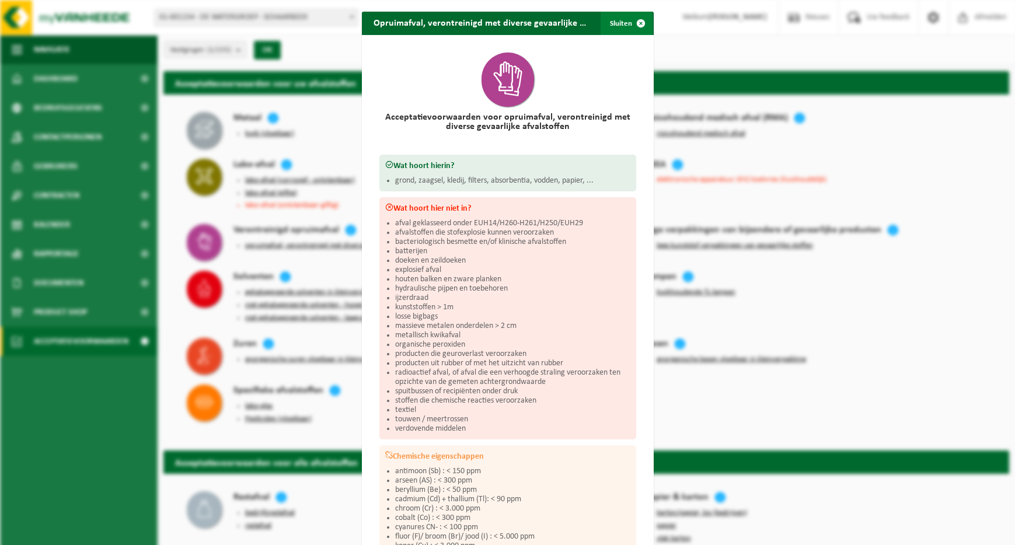
click at [639, 25] on span "button" at bounding box center [640, 23] width 23 height 23
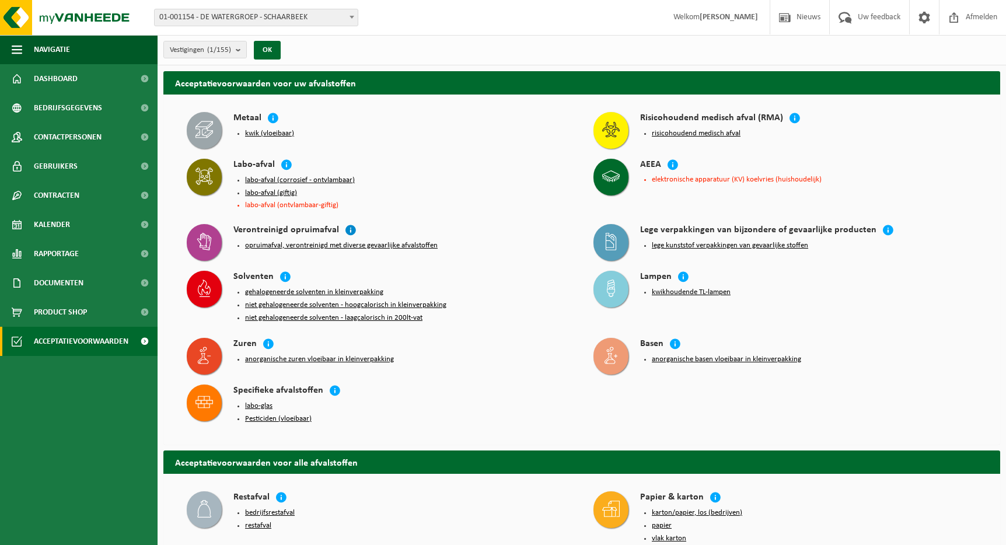
click at [345, 226] on icon at bounding box center [351, 230] width 12 height 12
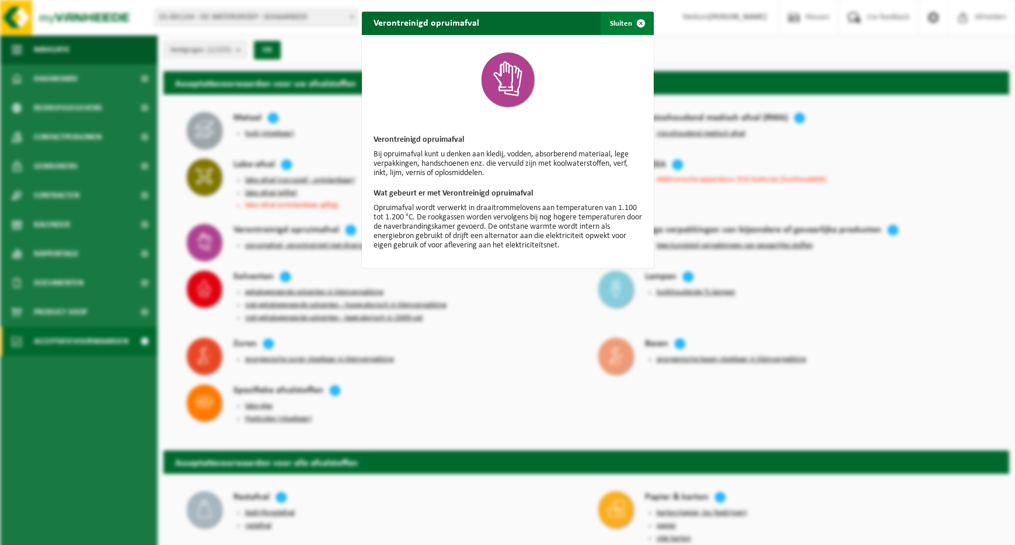
click at [630, 23] on span "button" at bounding box center [640, 23] width 23 height 23
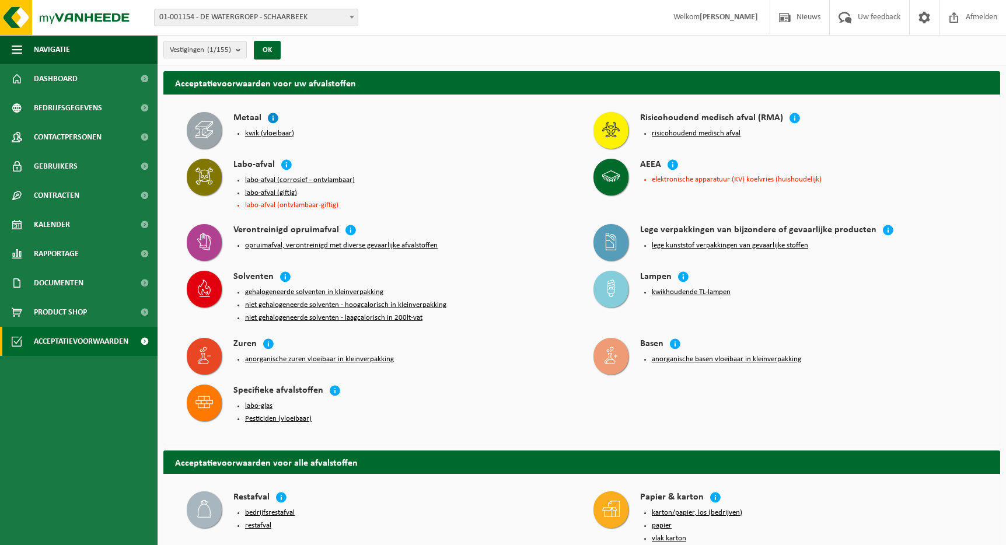
click at [275, 118] on icon at bounding box center [273, 118] width 12 height 12
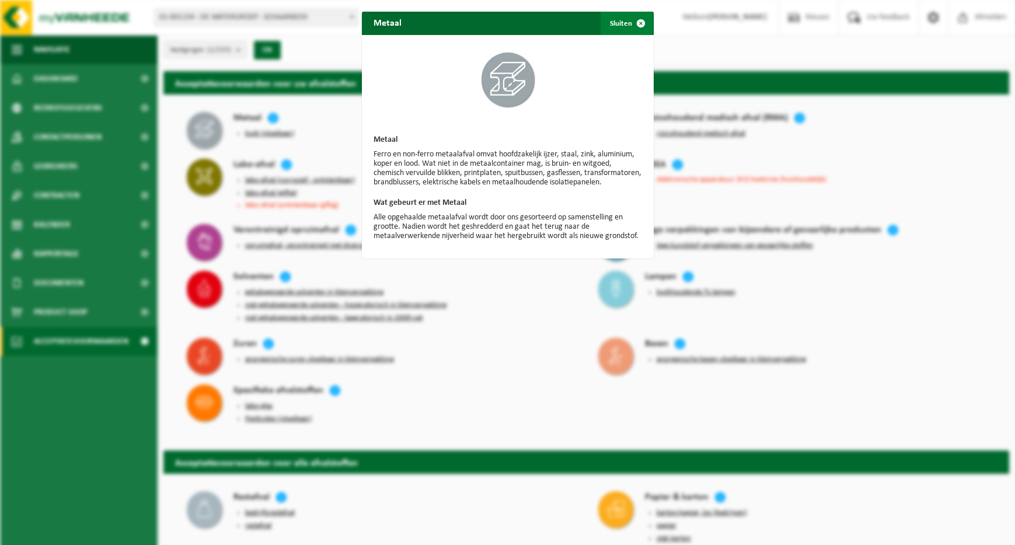
click at [635, 24] on span "button" at bounding box center [640, 23] width 23 height 23
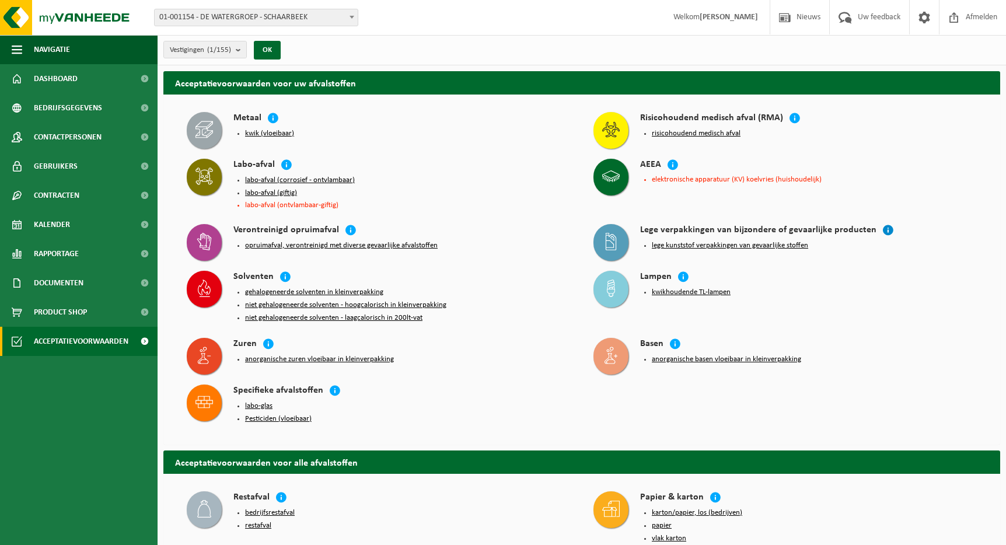
click at [882, 225] on icon at bounding box center [888, 230] width 12 height 12
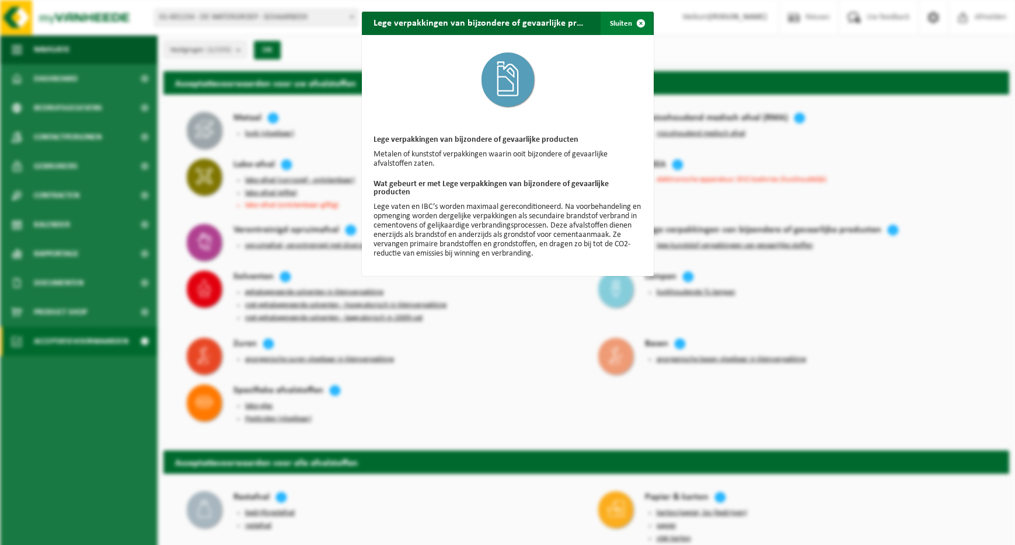
click at [636, 22] on span "button" at bounding box center [640, 23] width 23 height 23
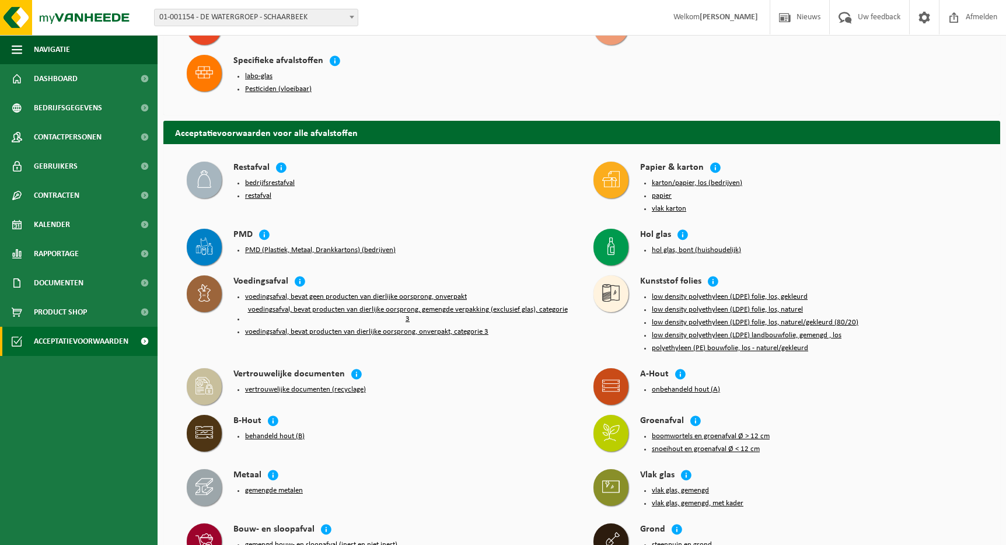
scroll to position [775, 0]
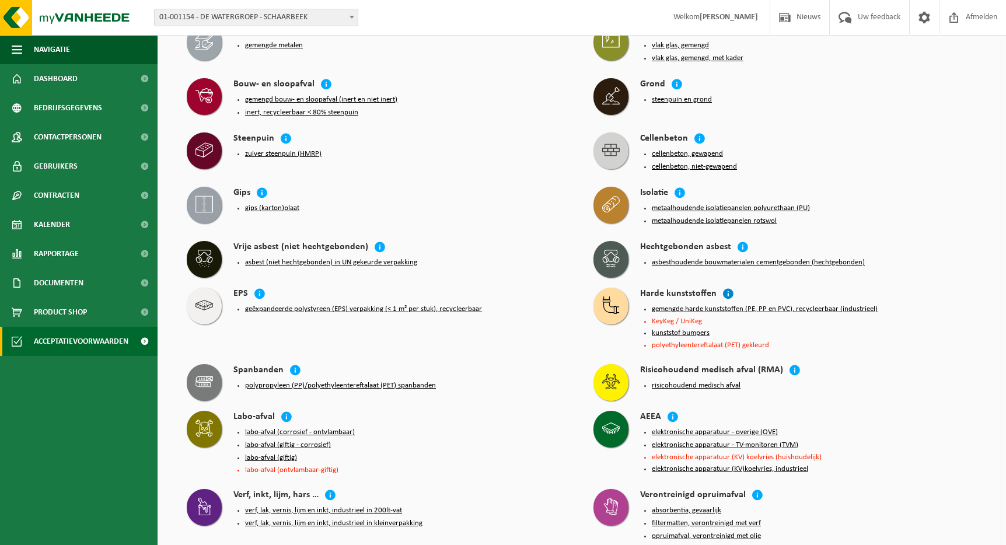
click at [725, 288] on icon at bounding box center [728, 294] width 12 height 12
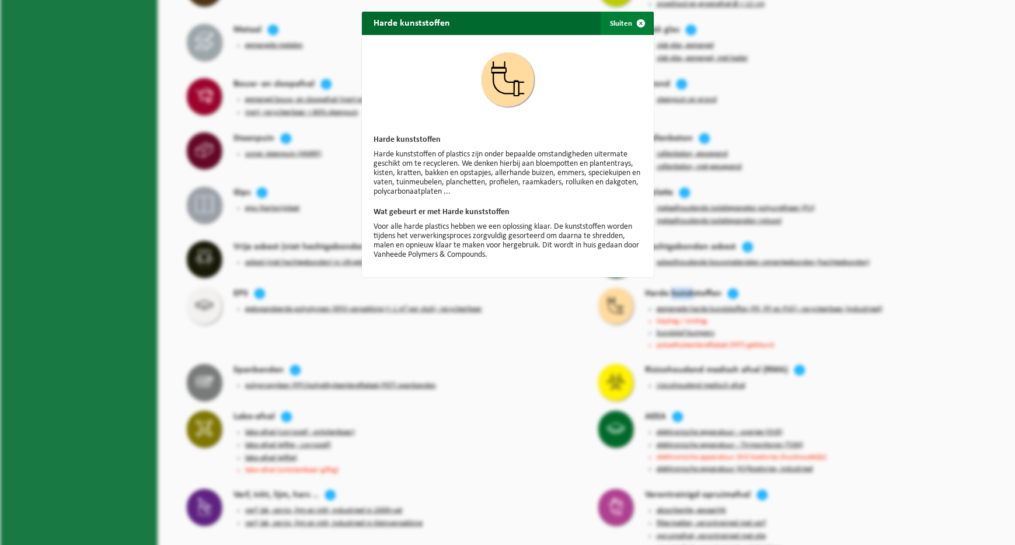
click at [638, 21] on span "button" at bounding box center [640, 23] width 23 height 23
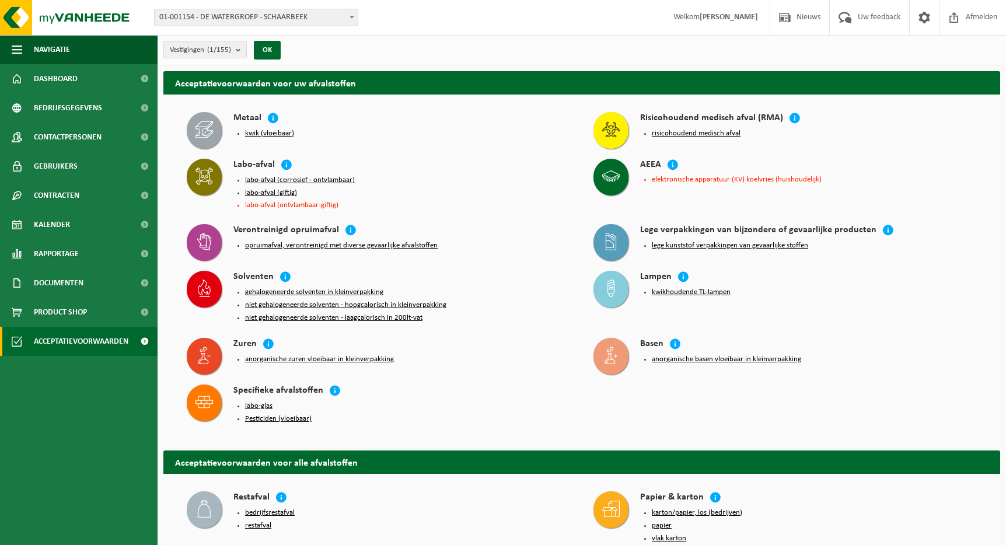
scroll to position [999, 0]
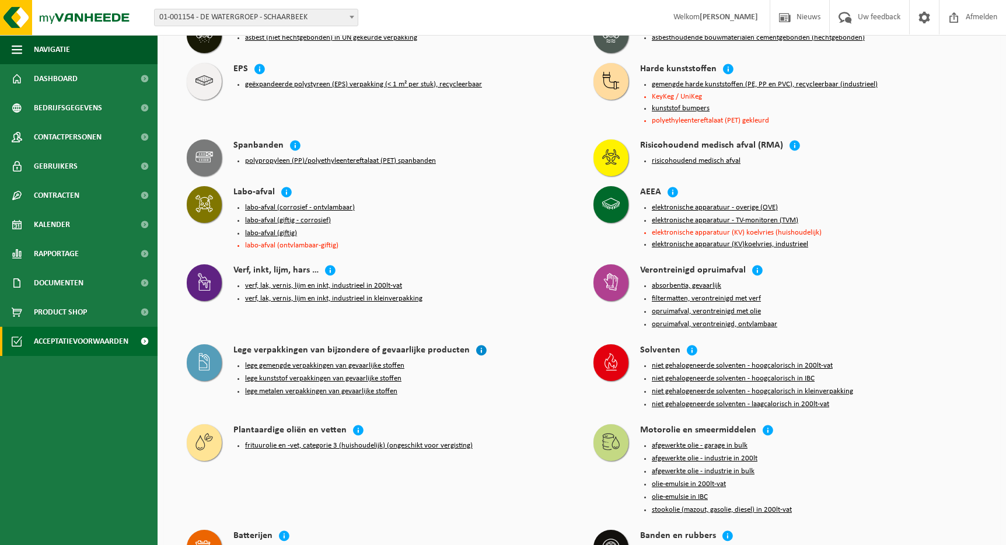
click at [475, 344] on icon at bounding box center [481, 350] width 12 height 12
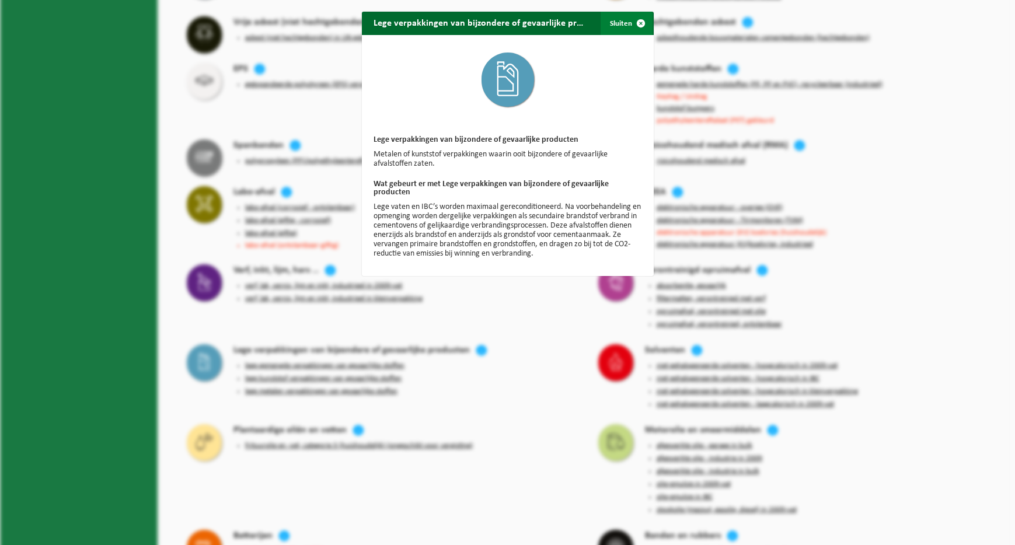
click at [638, 24] on span "button" at bounding box center [640, 23] width 23 height 23
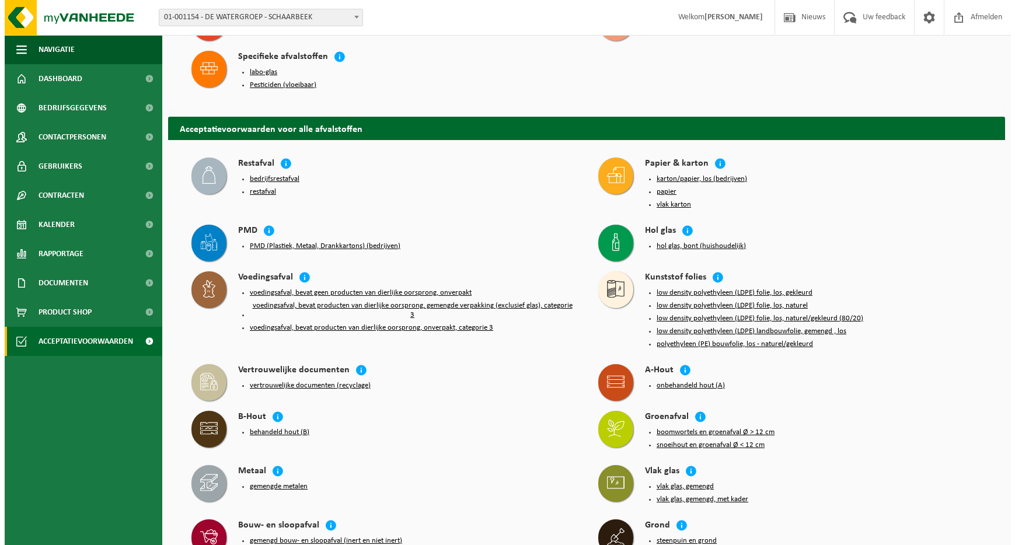
scroll to position [0, 0]
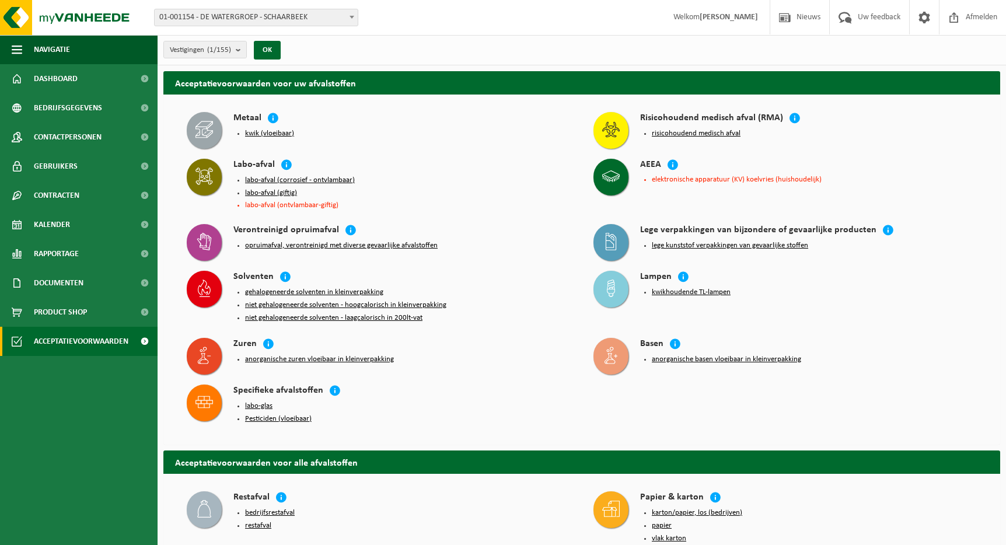
click at [296, 179] on button "labo-afval (corrosief - ontvlambaar)" at bounding box center [300, 180] width 110 height 9
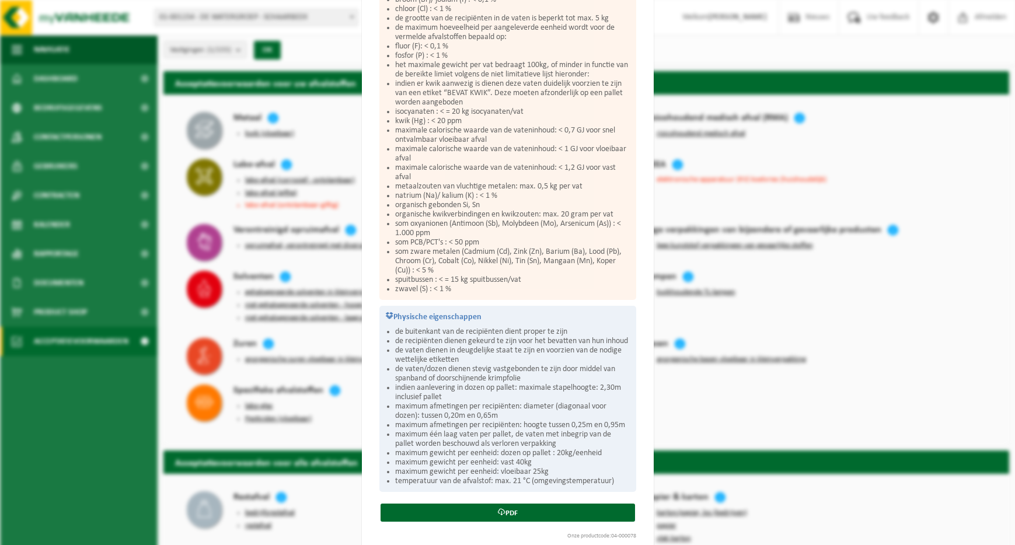
scroll to position [467, 0]
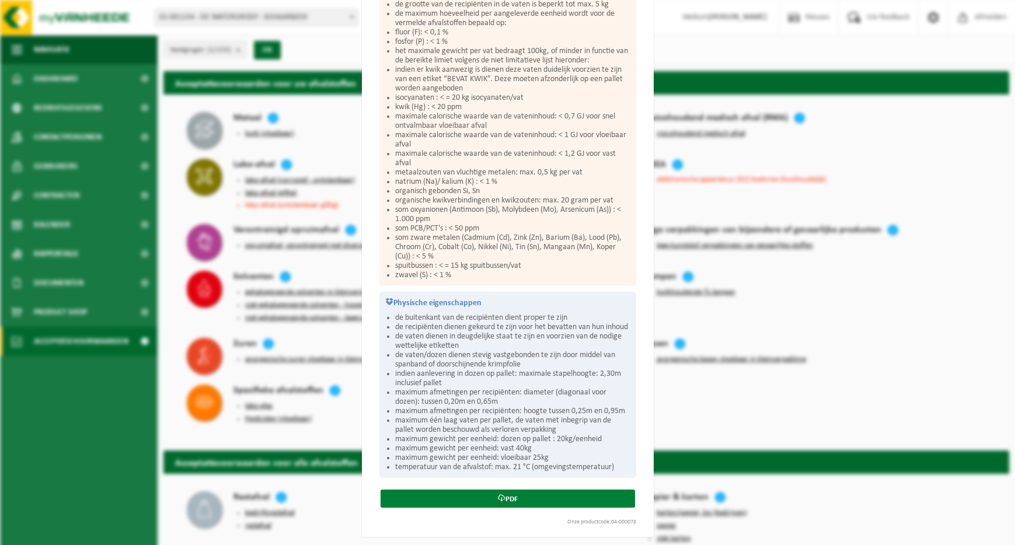
click at [488, 496] on link "PDF" at bounding box center [507, 498] width 254 height 18
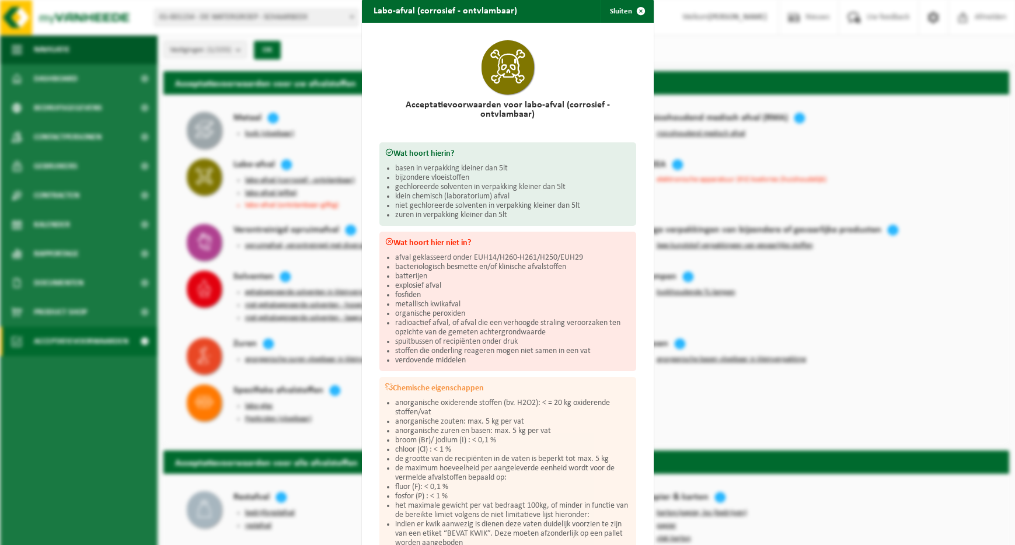
scroll to position [0, 0]
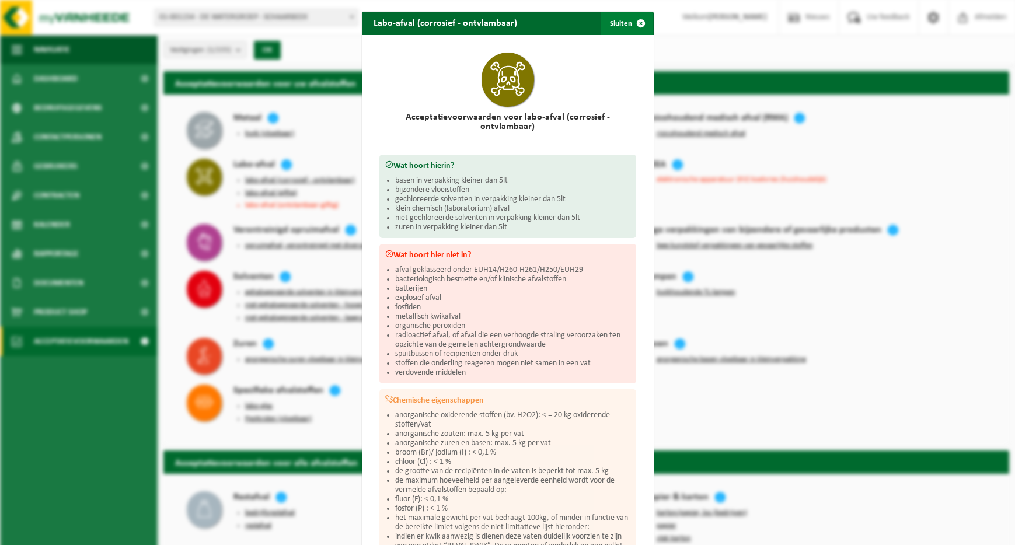
click at [637, 24] on span "button" at bounding box center [640, 23] width 23 height 23
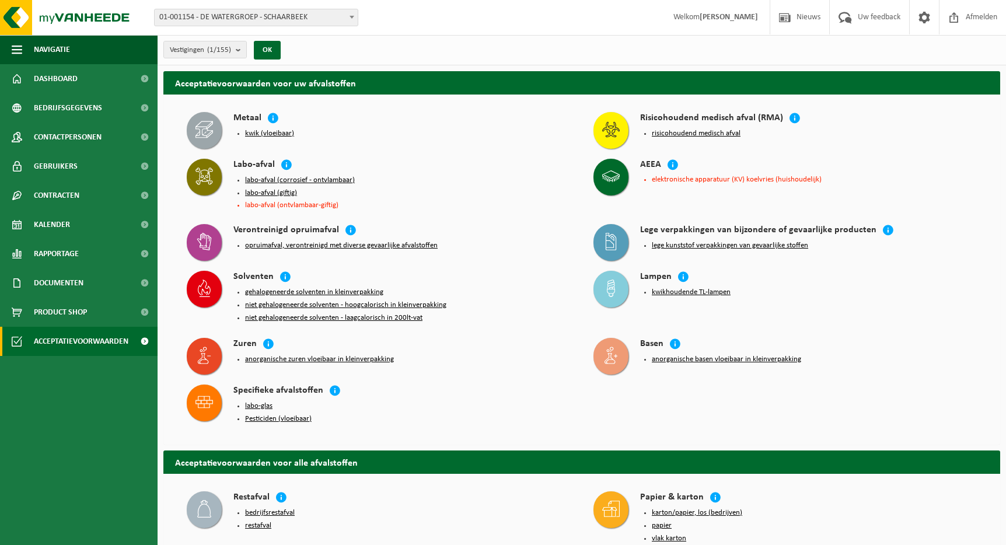
click at [288, 194] on button "labo-afval (giftig)" at bounding box center [271, 192] width 52 height 9
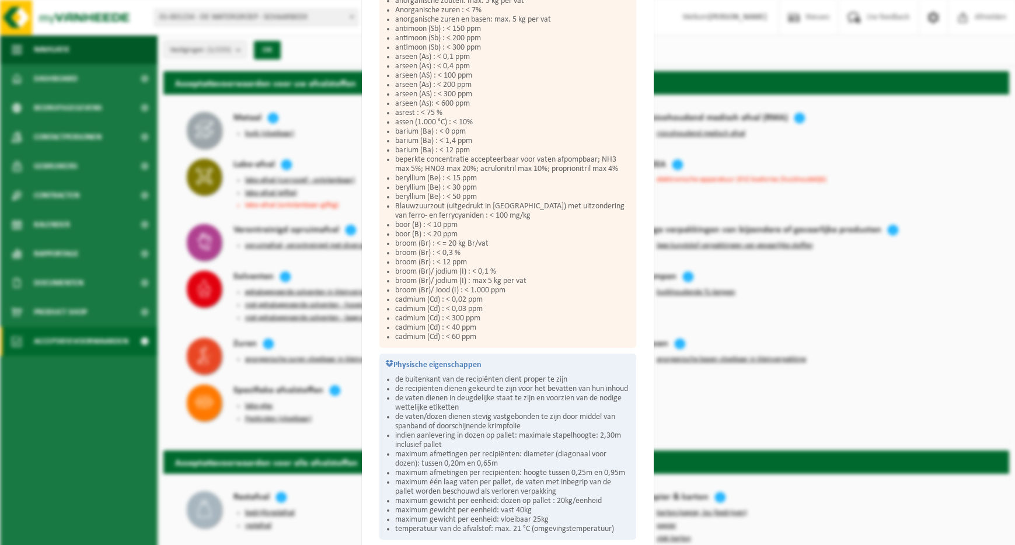
scroll to position [541, 0]
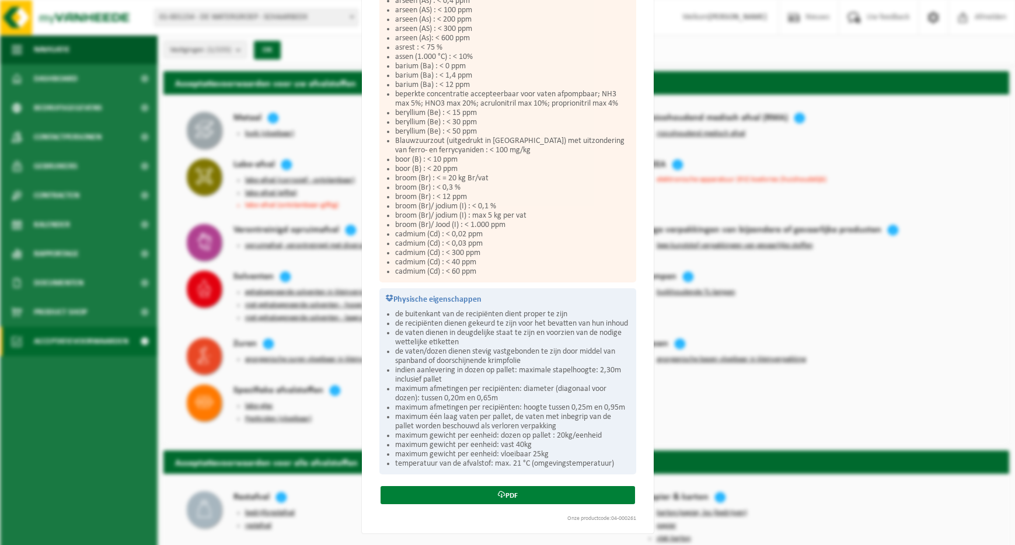
click at [518, 495] on link "PDF" at bounding box center [507, 495] width 254 height 18
